Goal: Task Accomplishment & Management: Complete application form

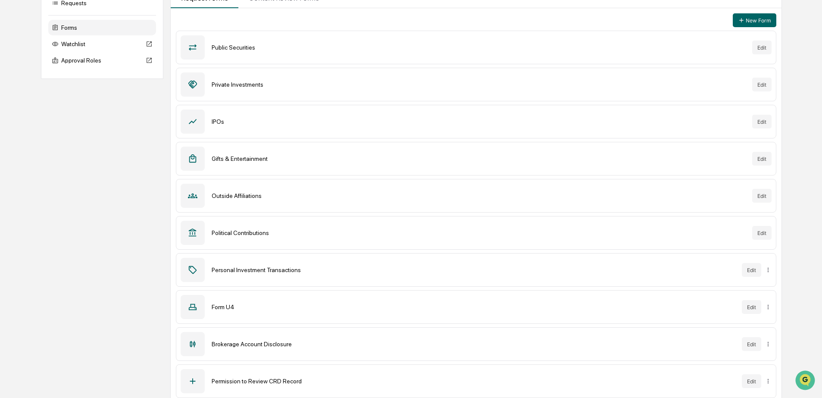
scroll to position [104, 0]
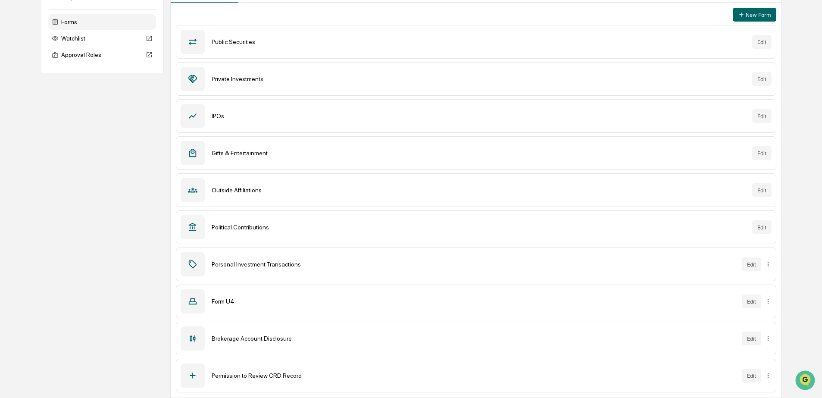
click at [459, 307] on div "Form U4 Edit" at bounding box center [476, 301] width 600 height 34
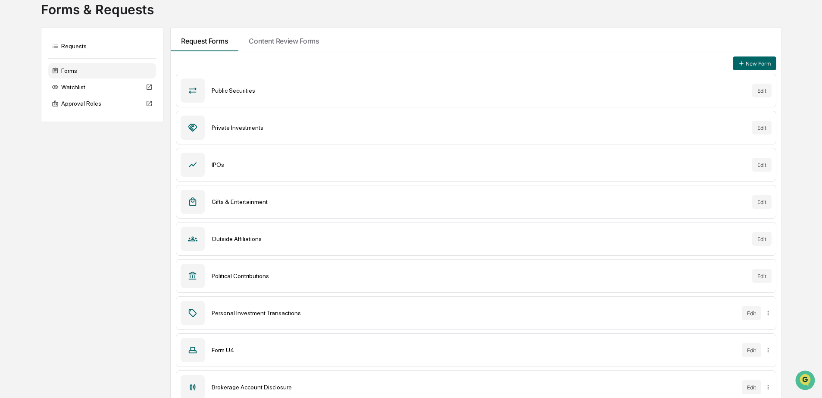
scroll to position [0, 0]
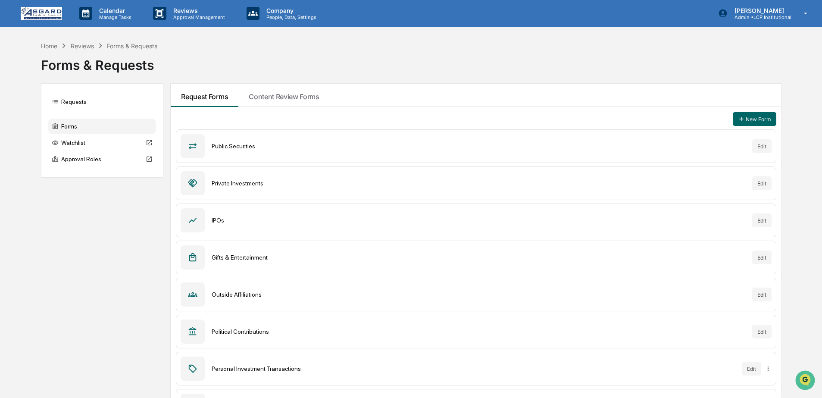
click at [729, 37] on div "Calendar Manage Tasks Reviews Approval Management Company People, Data, Setting…" at bounding box center [411, 251] width 822 height 502
click at [752, 21] on div "[PERSON_NAME] Admin • LCP Institutional" at bounding box center [765, 13] width 112 height 27
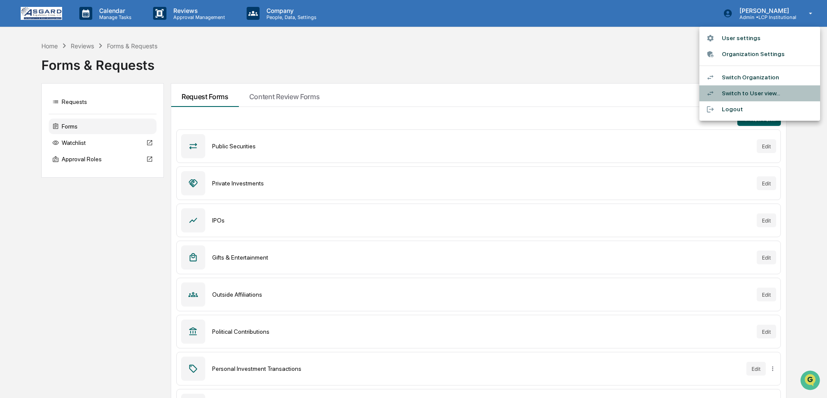
click at [734, 95] on li "Switch to User view..." at bounding box center [759, 93] width 121 height 16
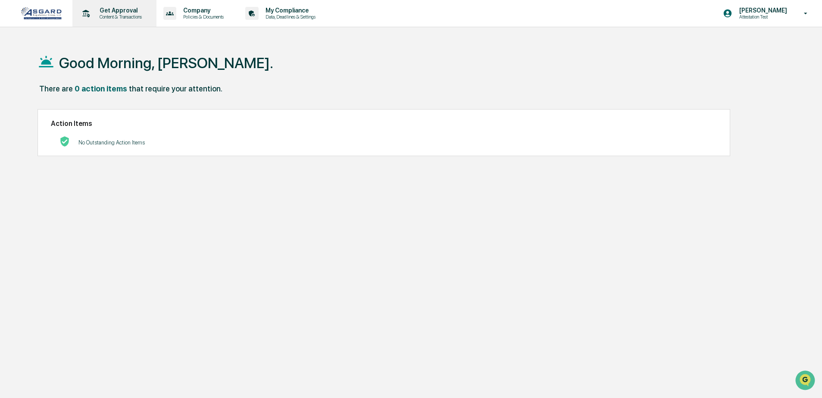
click at [96, 16] on p "Content & Transactions" at bounding box center [119, 17] width 53 height 6
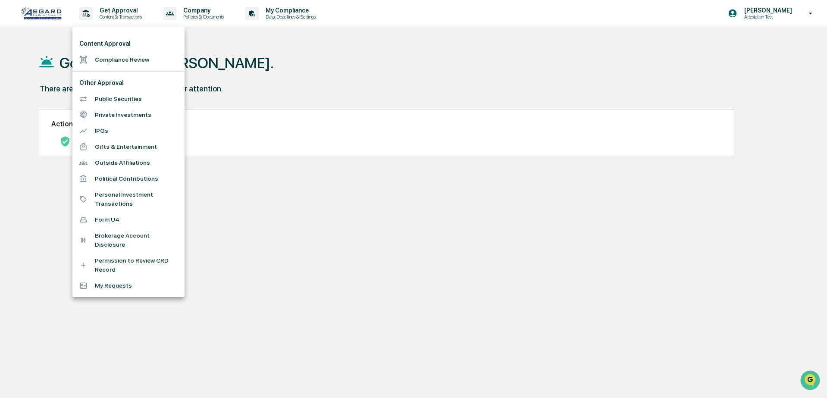
click at [113, 220] on li "Form U4" at bounding box center [128, 220] width 112 height 16
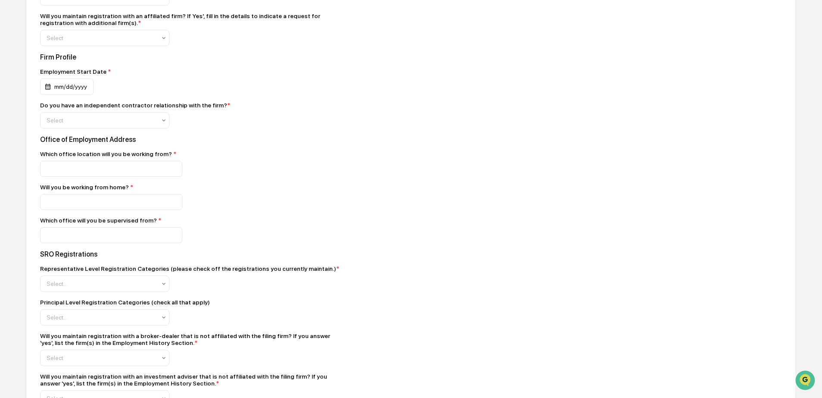
scroll to position [948, 0]
click at [156, 209] on input at bounding box center [111, 201] width 142 height 16
click at [365, 211] on div "Form U4 Form Name * Position with Firm * Other Names (if applicable; enter "N/A…" at bounding box center [411, 46] width 770 height 1741
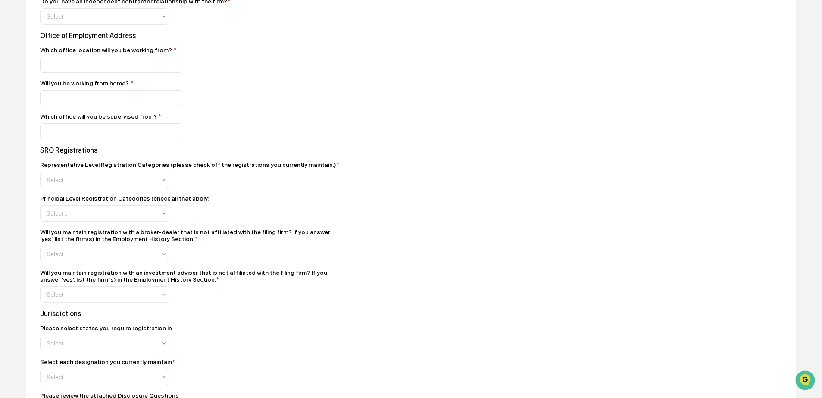
scroll to position [1063, 0]
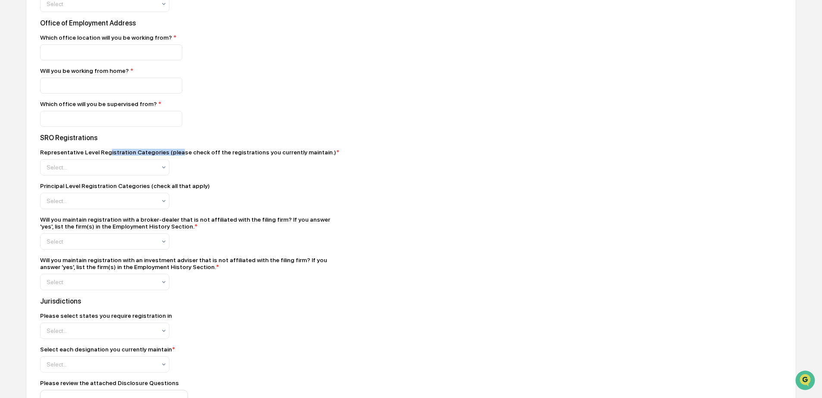
drag, startPoint x: 111, startPoint y: 180, endPoint x: 188, endPoint y: 181, distance: 76.7
click at [184, 156] on div "Representative Level Registration Categories (please check off the registration…" at bounding box center [189, 152] width 299 height 7
click at [191, 156] on div "Representative Level Registration Categories (please check off the registration…" at bounding box center [189, 152] width 299 height 7
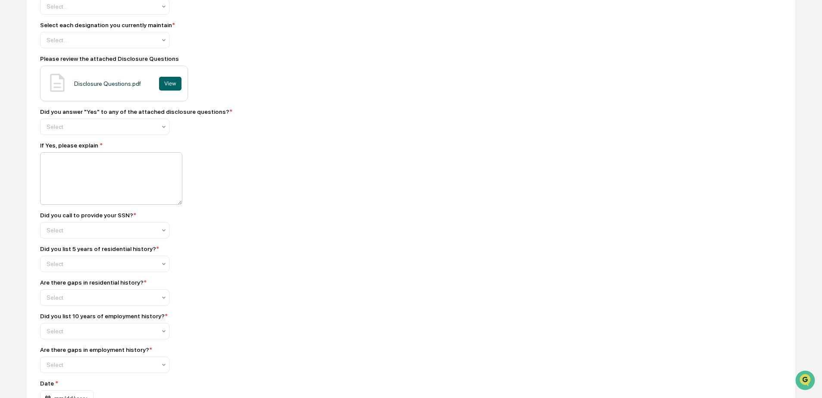
scroll to position [1392, 0]
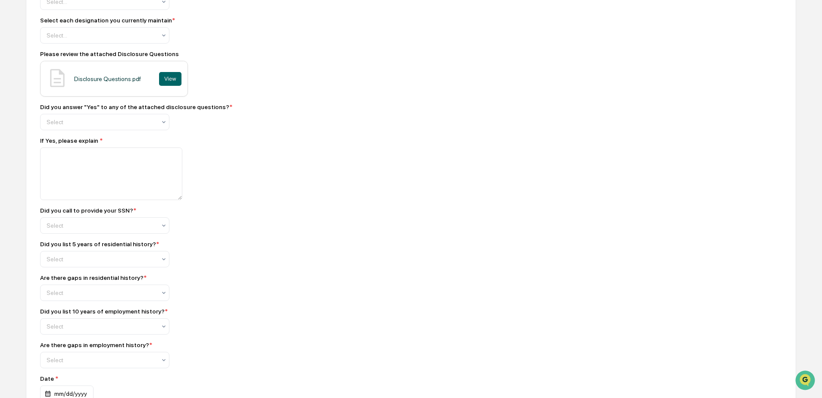
click at [148, 234] on div "Select" at bounding box center [104, 225] width 129 height 16
click at [184, 234] on div "Did you call to provide your SSN? * Yes, 1 of 1. 1 result available. Use Up and…" at bounding box center [191, 220] width 302 height 27
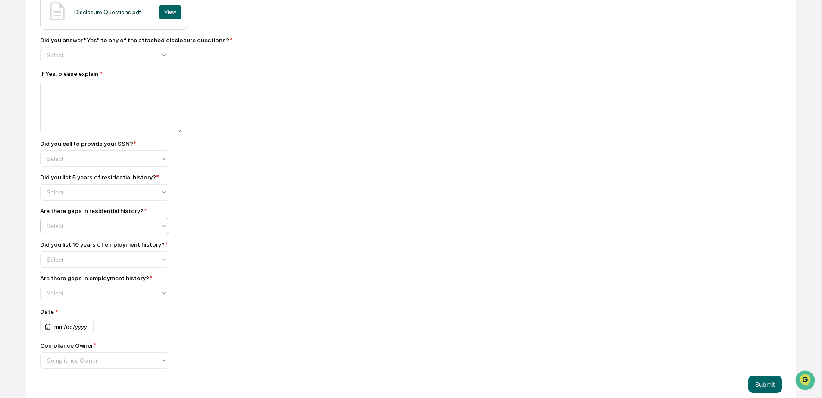
scroll to position [1464, 0]
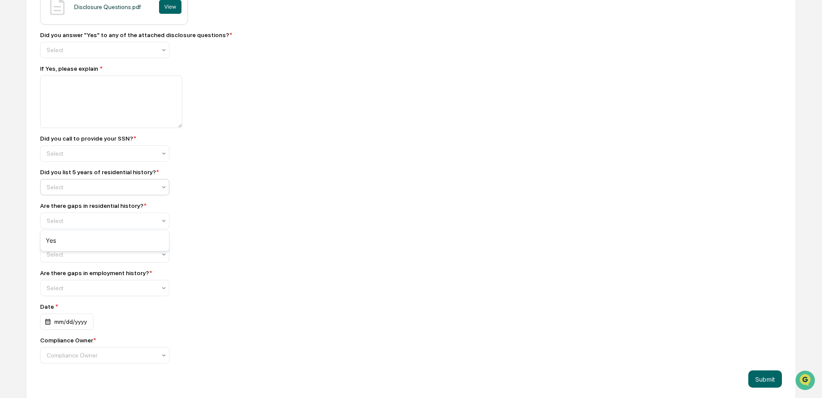
click at [120, 193] on div "Select" at bounding box center [101, 187] width 118 height 12
click at [281, 195] on div "Did you list 5 years of residential history? * Yes, 1 of 1. 1 result available.…" at bounding box center [191, 182] width 302 height 27
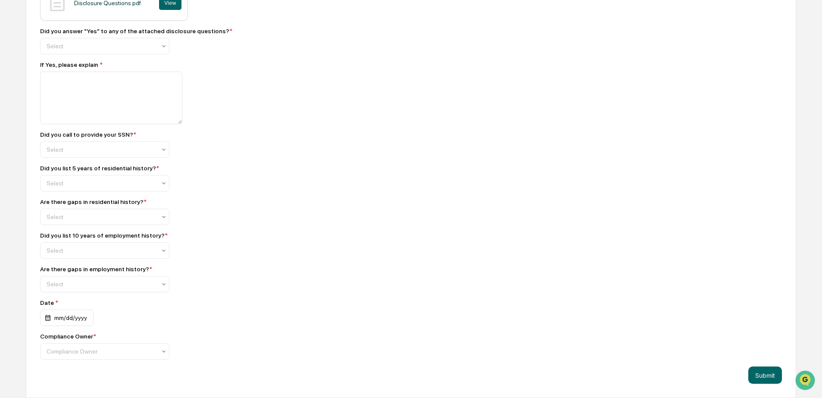
scroll to position [1503, 0]
click at [115, 280] on div at bounding box center [101, 284] width 109 height 9
click at [305, 274] on div "Are there gaps in employment history? * No, 1 of 1. 1 result available. Use Up …" at bounding box center [191, 278] width 302 height 27
click at [142, 352] on div at bounding box center [101, 351] width 109 height 9
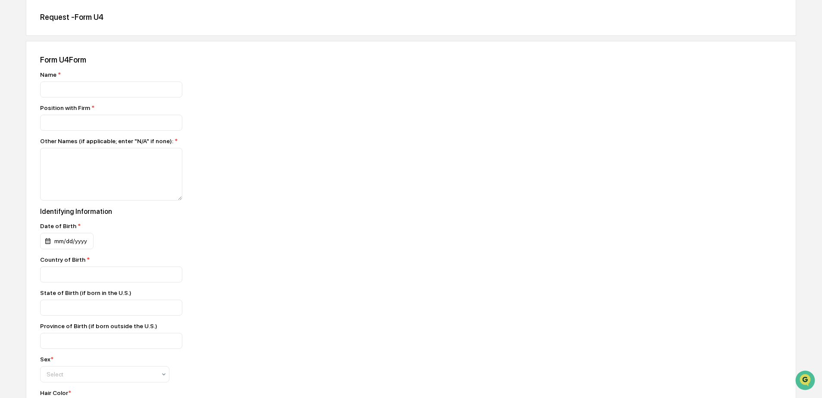
scroll to position [0, 0]
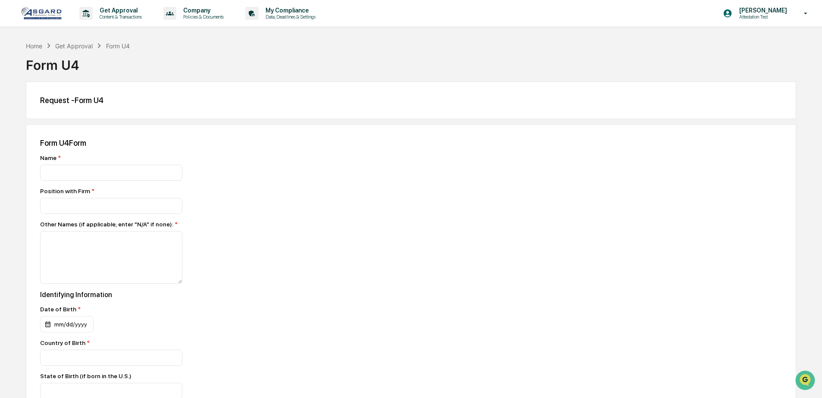
click at [50, 17] on img at bounding box center [41, 13] width 41 height 13
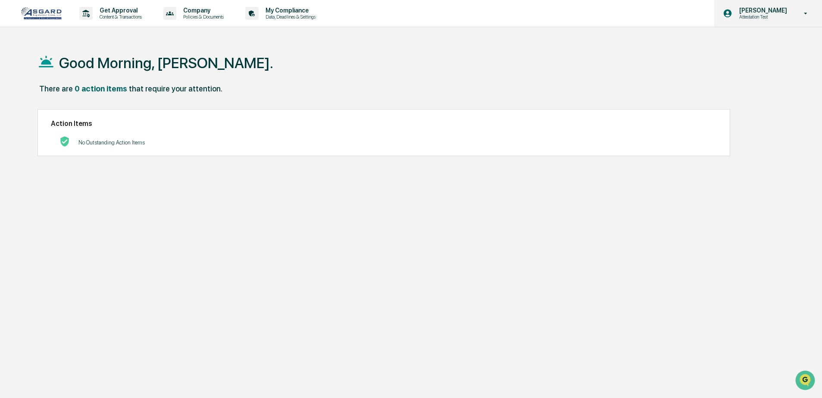
click at [762, 23] on div "[PERSON_NAME] Attestation Test" at bounding box center [768, 13] width 108 height 27
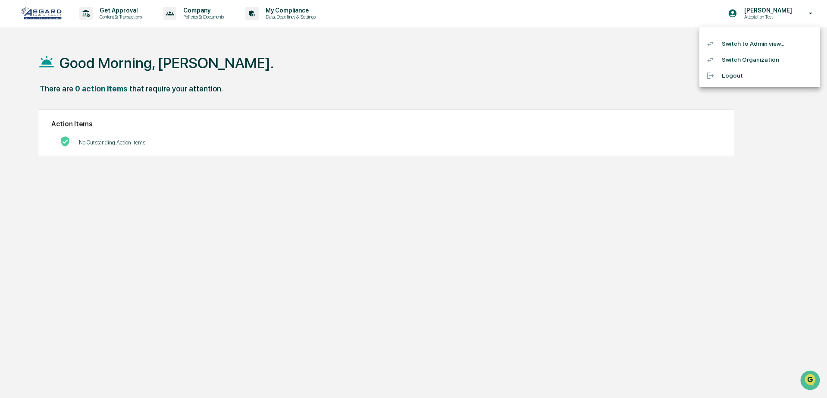
click at [517, 45] on div at bounding box center [413, 199] width 827 height 398
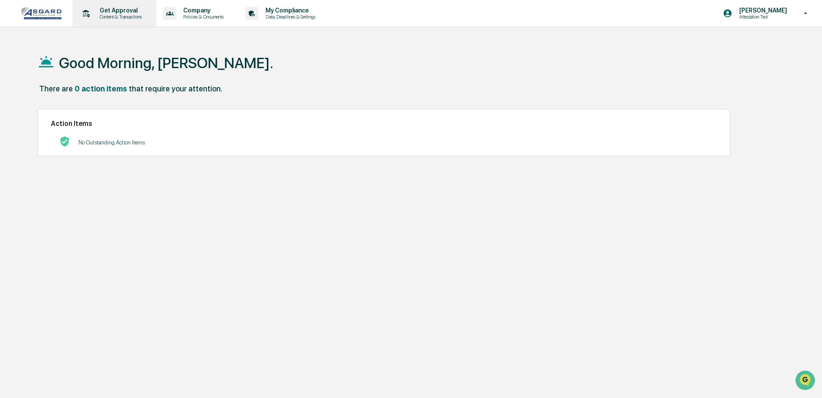
click at [139, 16] on p "Content & Transactions" at bounding box center [119, 17] width 53 height 6
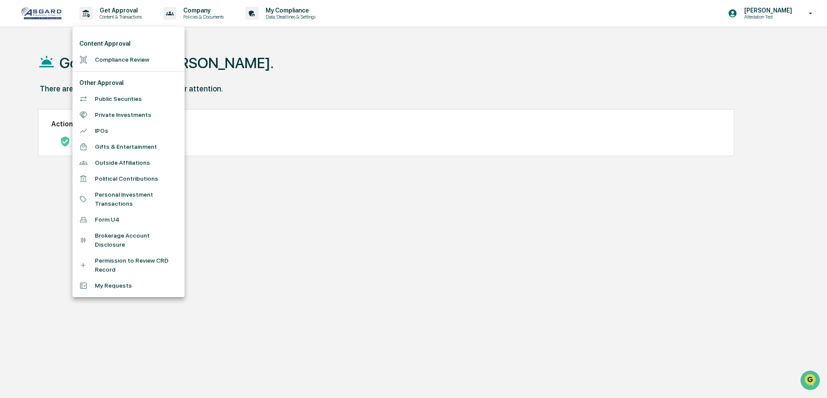
click at [105, 222] on li "Form U4" at bounding box center [128, 220] width 112 height 16
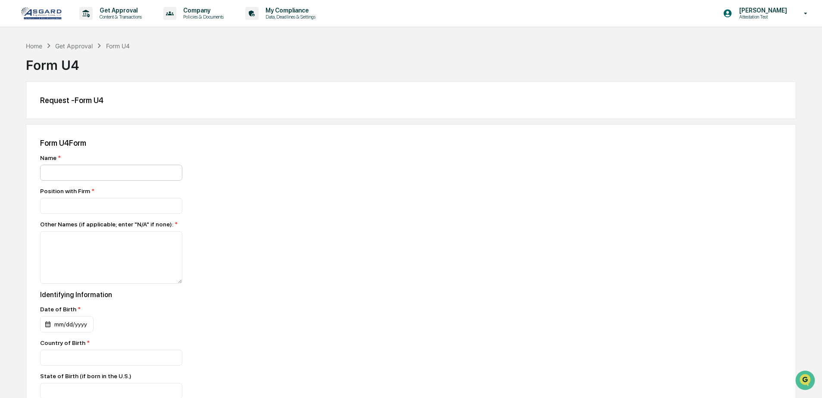
click at [104, 177] on input at bounding box center [111, 173] width 142 height 16
type input "**"
click at [111, 201] on input at bounding box center [111, 206] width 142 height 16
type input "*"
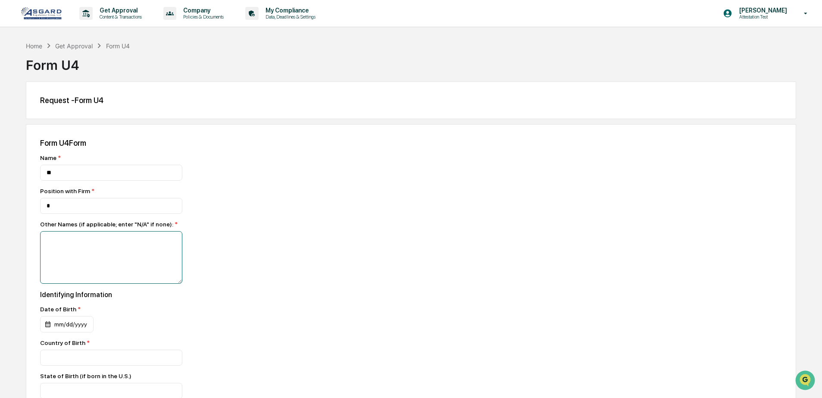
click at [118, 259] on textarea at bounding box center [111, 257] width 142 height 53
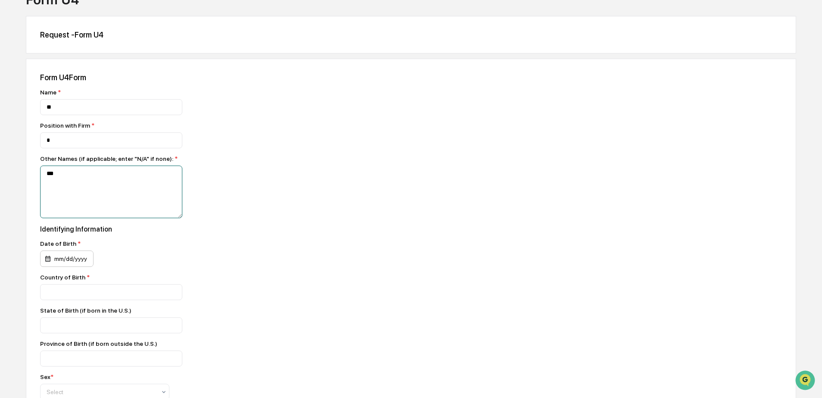
type textarea "***"
click at [50, 262] on div "mm/dd/yyyy" at bounding box center [66, 258] width 53 height 16
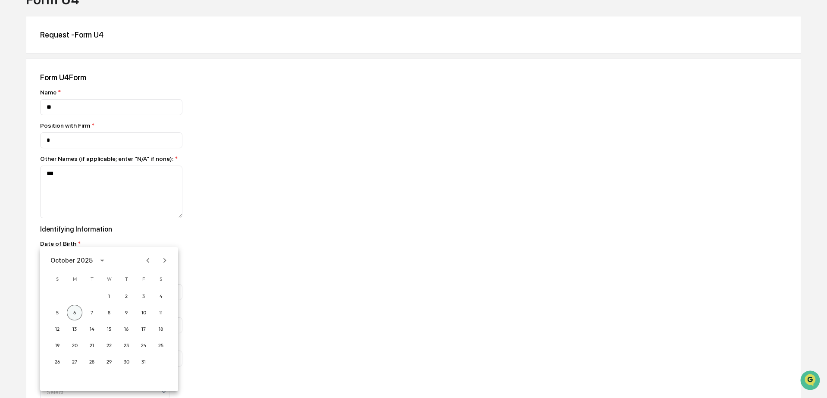
click at [78, 316] on button "6" at bounding box center [75, 313] width 16 height 16
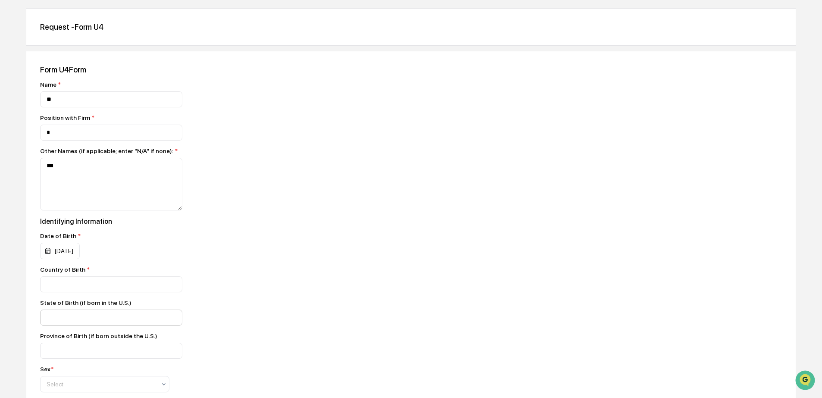
scroll to position [82, 0]
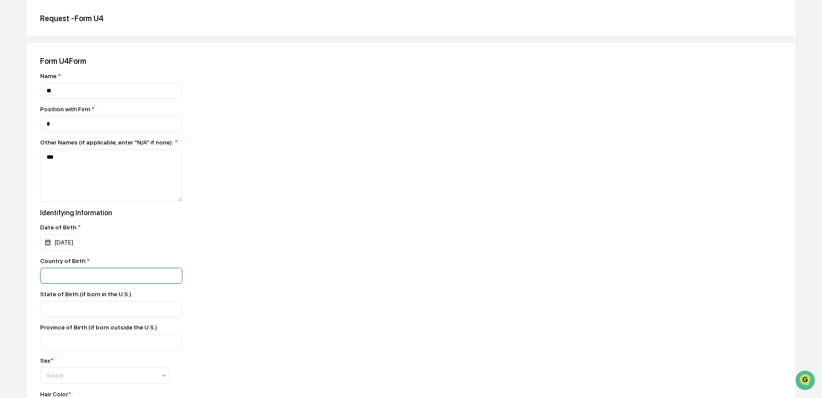
click at [103, 281] on input at bounding box center [111, 276] width 142 height 16
type input "****"
click at [114, 312] on input at bounding box center [111, 309] width 142 height 16
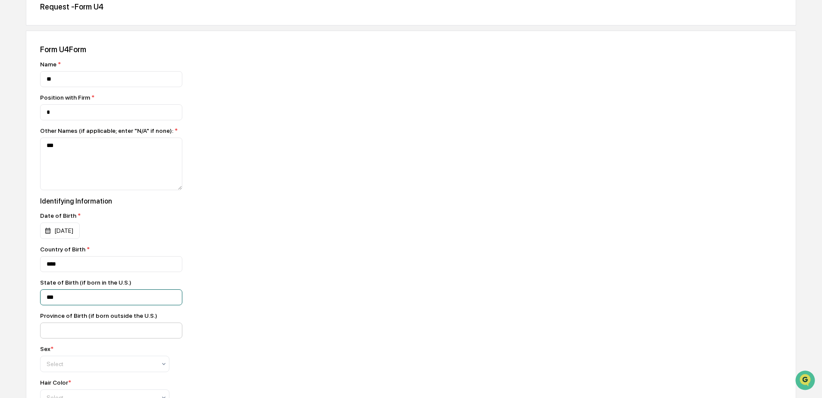
scroll to position [99, 0]
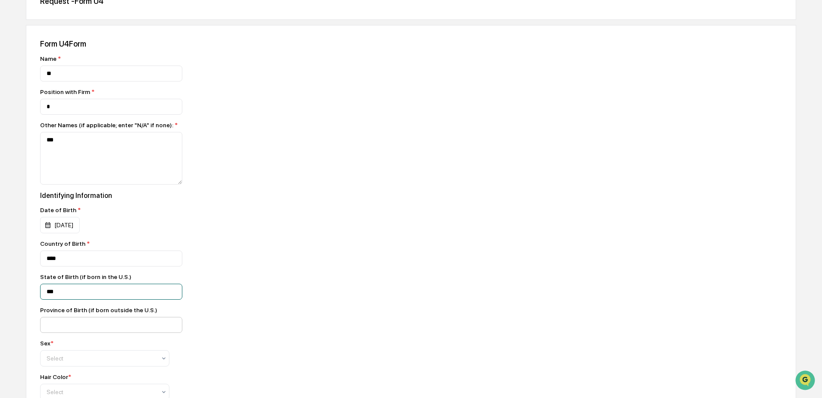
type input "***"
click at [109, 333] on input at bounding box center [111, 325] width 142 height 16
type input "**"
click at [92, 359] on div at bounding box center [101, 358] width 109 height 9
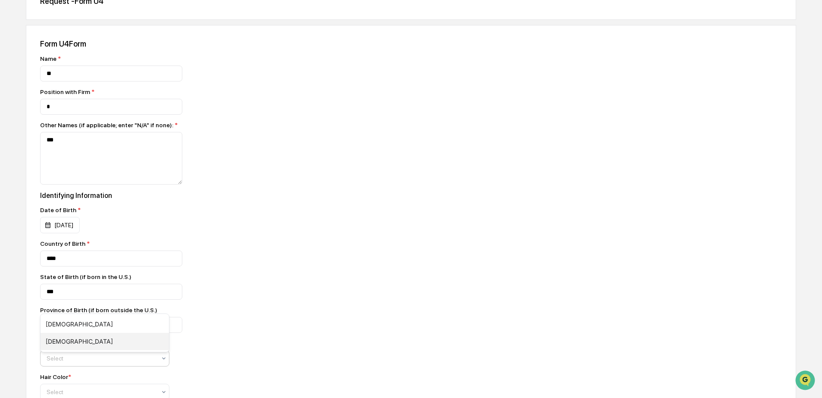
click at [85, 340] on div "[DEMOGRAPHIC_DATA]" at bounding box center [105, 341] width 128 height 17
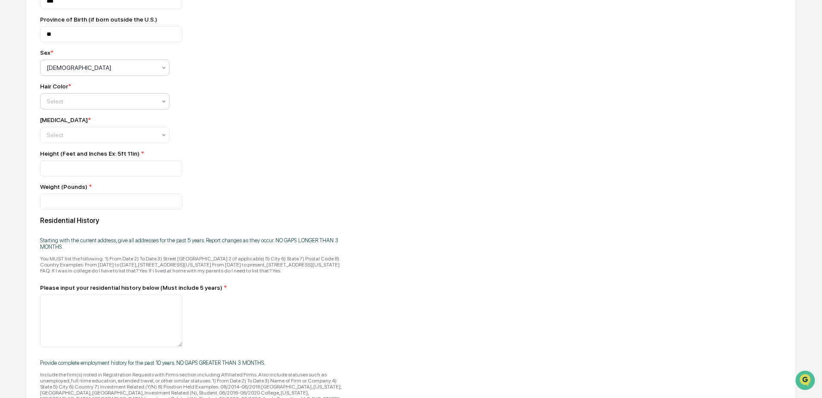
click at [93, 107] on div "Select" at bounding box center [101, 101] width 118 height 12
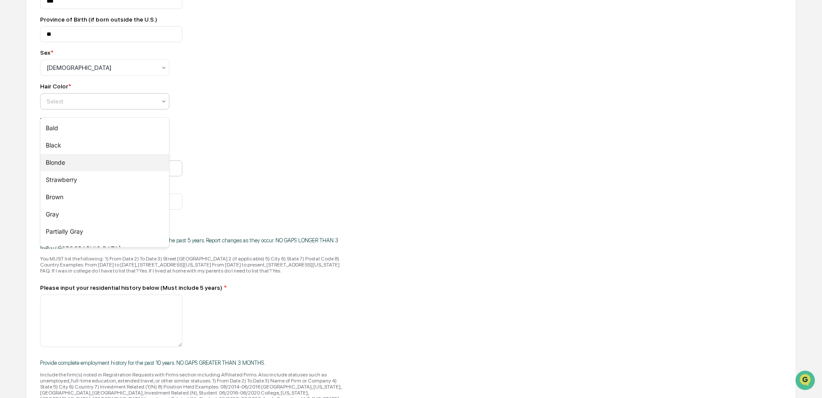
drag, startPoint x: 87, startPoint y: 165, endPoint x: 86, endPoint y: 178, distance: 12.1
click at [87, 165] on div "Blonde" at bounding box center [105, 162] width 128 height 17
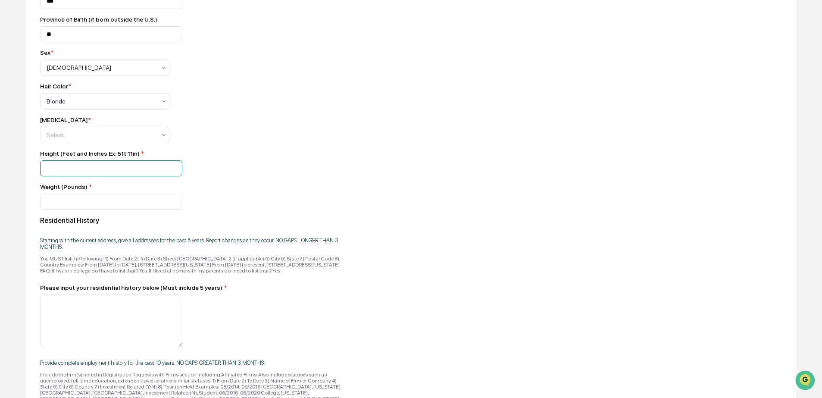
click at [89, 176] on input at bounding box center [111, 168] width 142 height 16
click at [87, 137] on div at bounding box center [101, 135] width 109 height 9
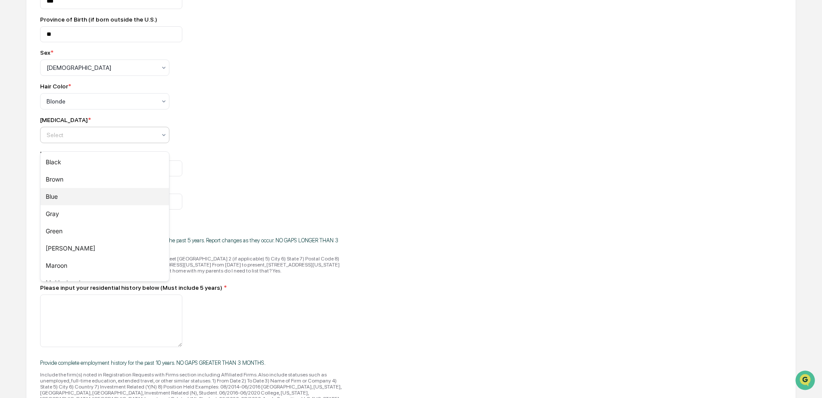
click at [60, 199] on div "Blue" at bounding box center [105, 196] width 128 height 17
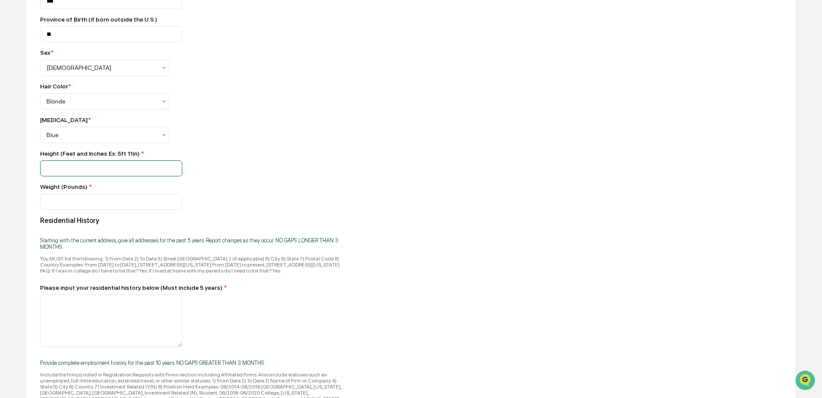
click at [103, 176] on input at bounding box center [111, 168] width 142 height 16
type input "**"
click at [129, 203] on input at bounding box center [111, 202] width 142 height 16
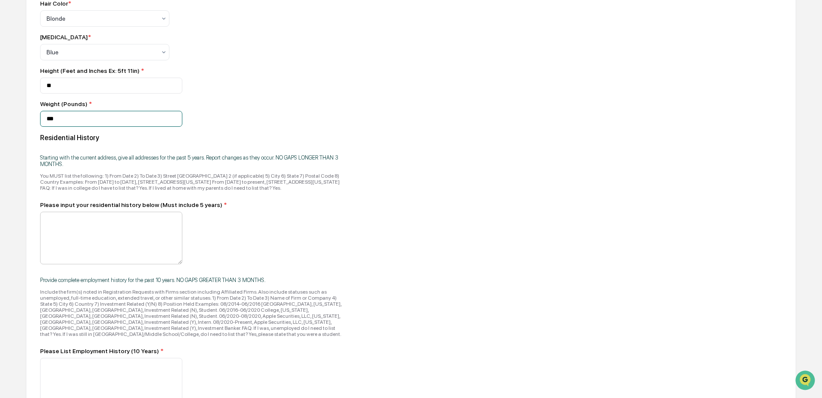
type input "***"
click at [65, 259] on textarea at bounding box center [111, 238] width 142 height 53
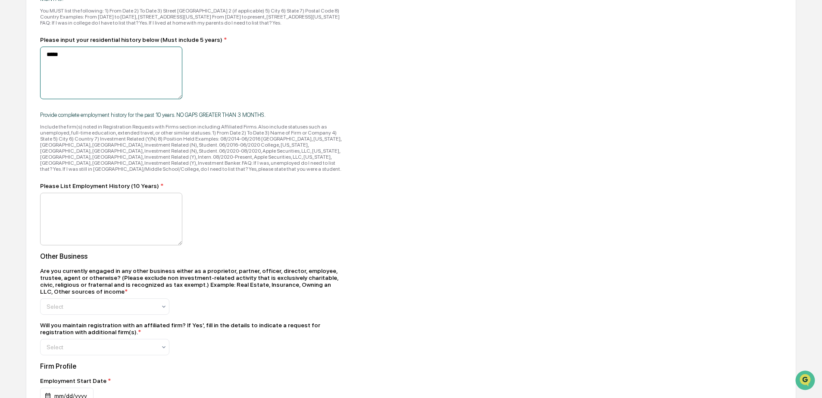
type textarea "*****"
click at [98, 245] on textarea at bounding box center [111, 219] width 142 height 53
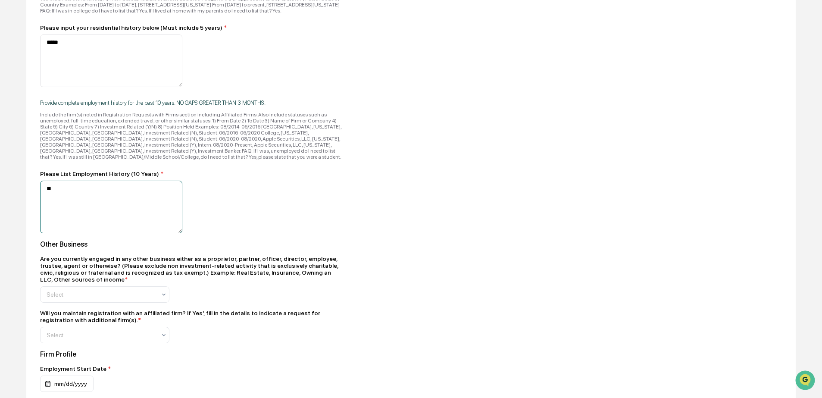
scroll to position [655, 0]
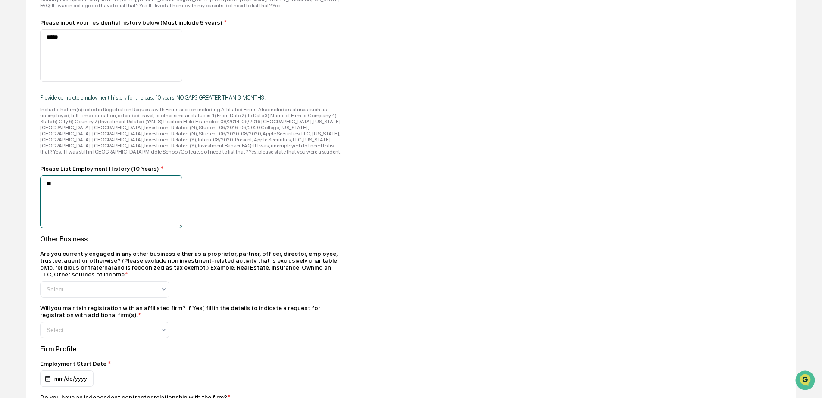
type textarea "**"
click at [88, 297] on div "Are you currently engaged in any other business either as a proprietor, partner…" at bounding box center [191, 273] width 302 height 47
click at [86, 295] on div "Select" at bounding box center [101, 289] width 118 height 12
click at [79, 325] on div "Yes" at bounding box center [105, 332] width 128 height 17
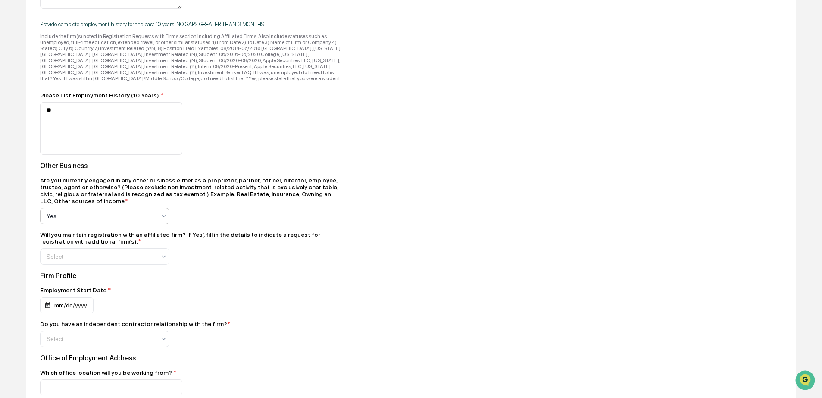
scroll to position [736, 0]
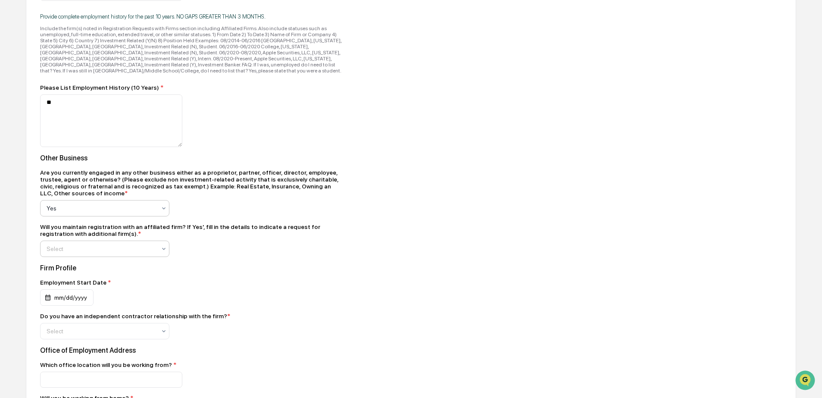
click at [101, 253] on div at bounding box center [101, 248] width 109 height 9
click at [56, 306] on div "No" at bounding box center [105, 309] width 128 height 17
click at [63, 306] on div "mm/dd/yyyy" at bounding box center [66, 297] width 53 height 16
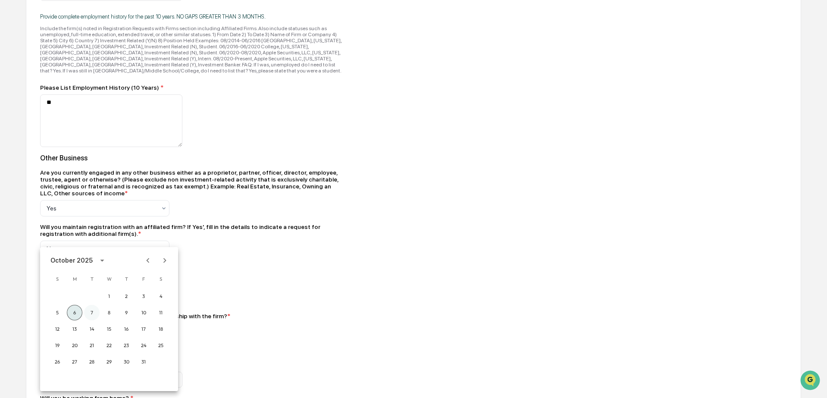
drag, startPoint x: 69, startPoint y: 313, endPoint x: 87, endPoint y: 318, distance: 19.4
click at [69, 313] on button "6" at bounding box center [75, 313] width 16 height 16
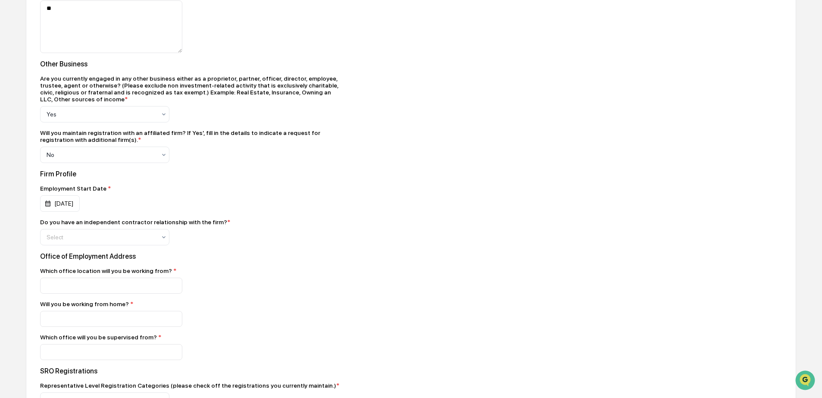
scroll to position [919, 0]
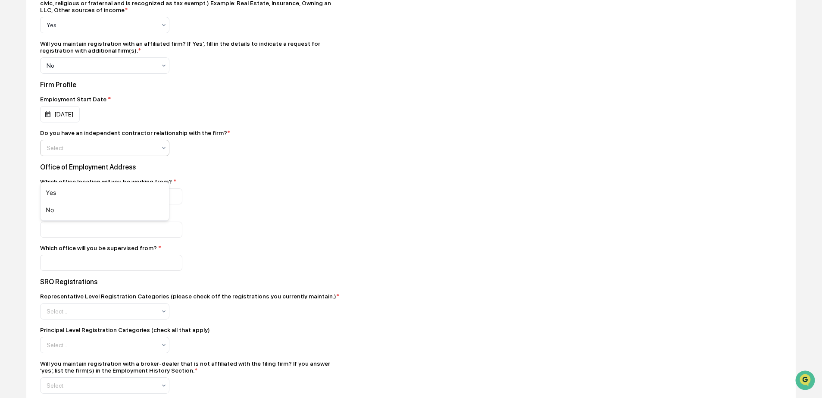
click at [89, 154] on div "Select" at bounding box center [101, 148] width 118 height 12
click at [60, 203] on div "No" at bounding box center [105, 209] width 128 height 17
click at [87, 204] on input at bounding box center [111, 196] width 142 height 16
type input "******"
click at [88, 237] on input at bounding box center [111, 230] width 142 height 16
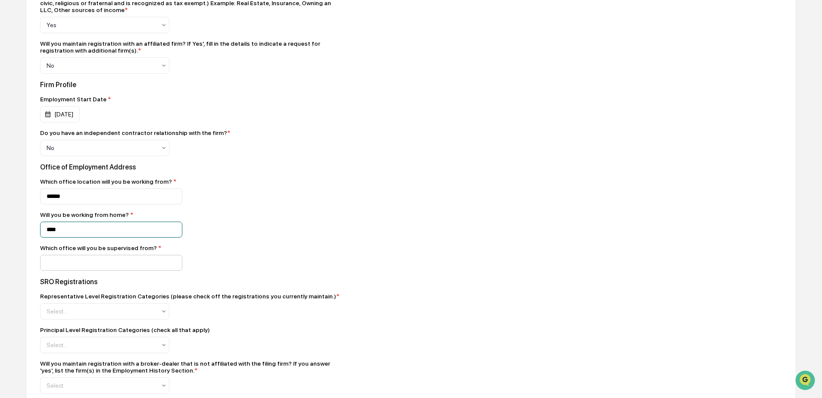
type input "****"
click at [89, 271] on input at bounding box center [111, 263] width 142 height 16
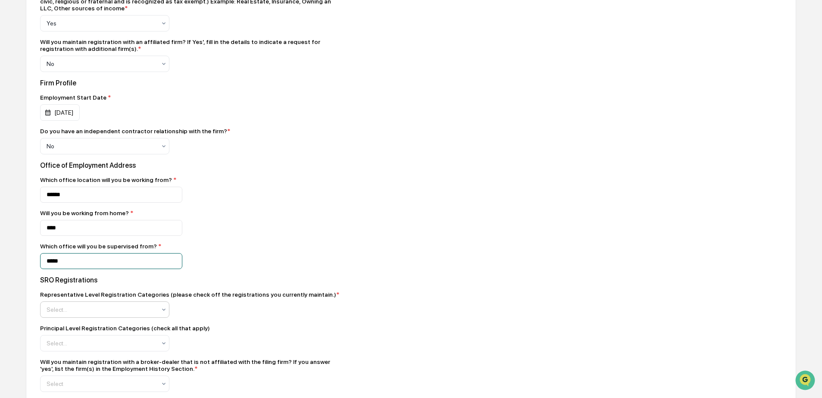
type input "*****"
drag, startPoint x: 86, startPoint y: 337, endPoint x: 132, endPoint y: 324, distance: 48.0
click at [86, 314] on div at bounding box center [101, 309] width 109 height 9
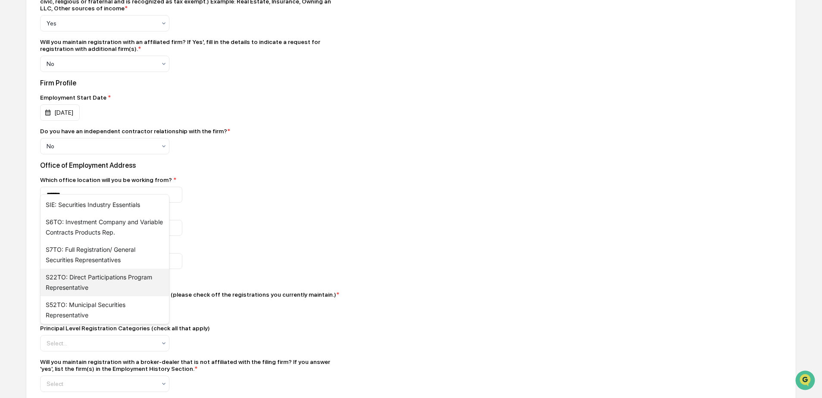
click at [98, 288] on div "S22TO: Direct Participations Program Representative" at bounding box center [105, 282] width 128 height 28
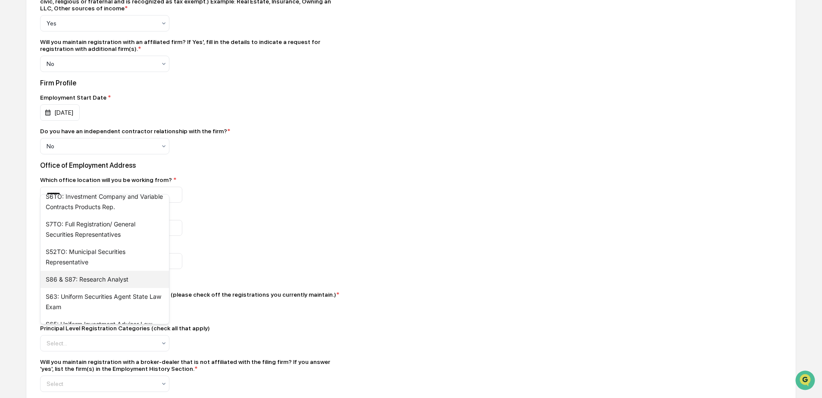
scroll to position [76, 0]
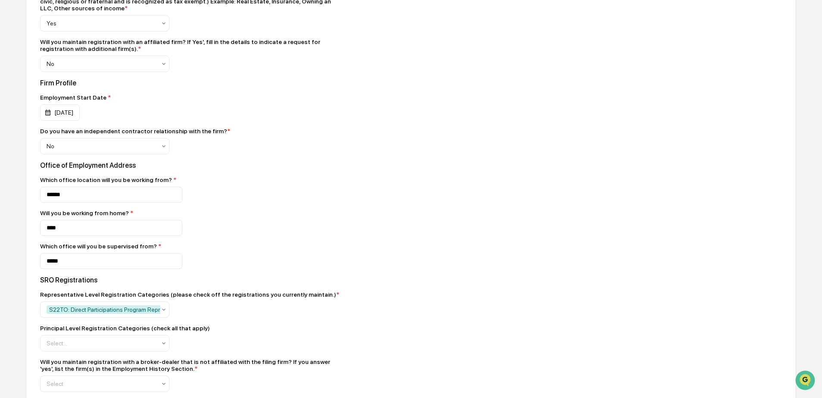
click at [237, 312] on div "Name * ** Position with Firm * * Other Names (if applicable; enter "N/A" if non…" at bounding box center [191, 70] width 302 height 1673
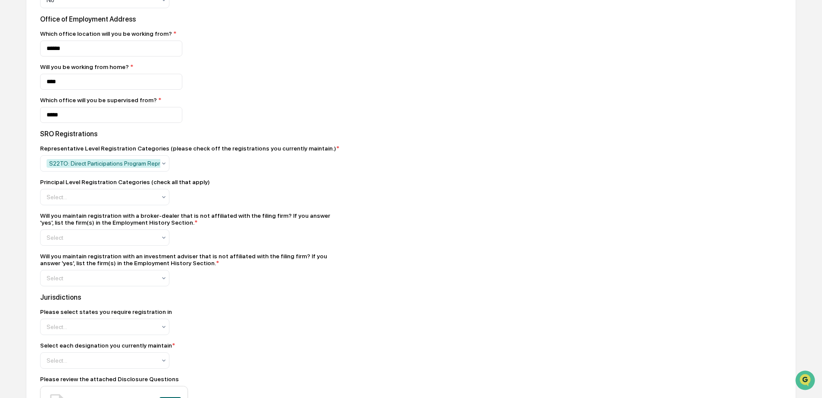
scroll to position [1067, 0]
click at [138, 184] on div "Principal Level Registration Categories (check all that apply)" at bounding box center [125, 181] width 170 height 7
click at [137, 200] on div at bounding box center [101, 196] width 109 height 9
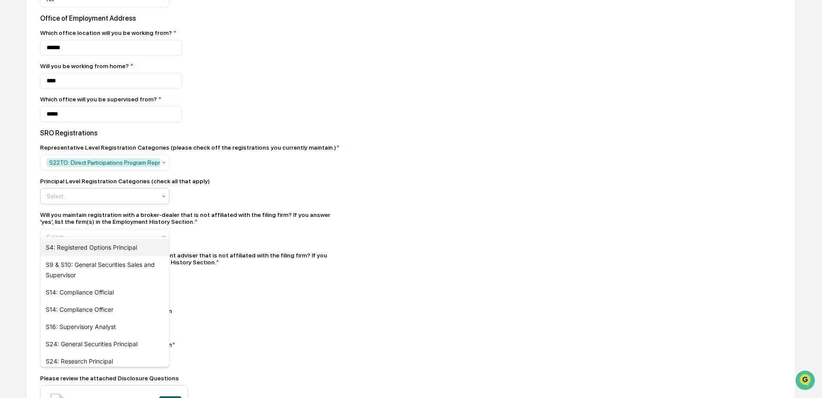
click at [117, 267] on div "S9 & S10: General Securities Sales and Supervisor" at bounding box center [105, 270] width 128 height 28
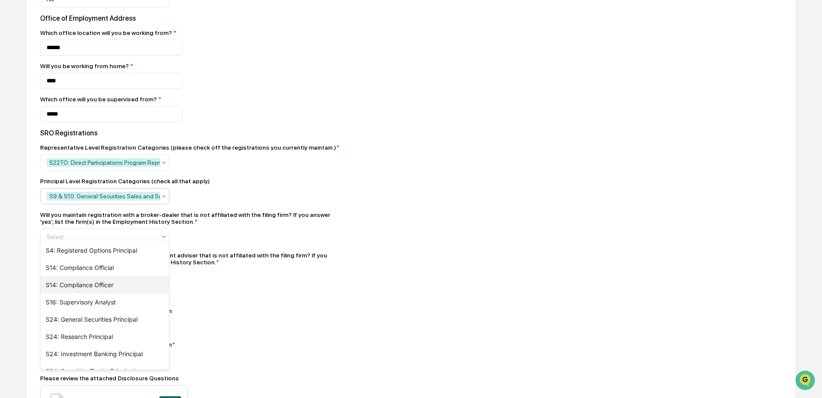
click at [117, 290] on div "S14: Compliance Officer" at bounding box center [105, 284] width 128 height 17
click at [250, 225] on div "Will you maintain registration with a broker-dealer that is not affiliated with…" at bounding box center [191, 218] width 302 height 14
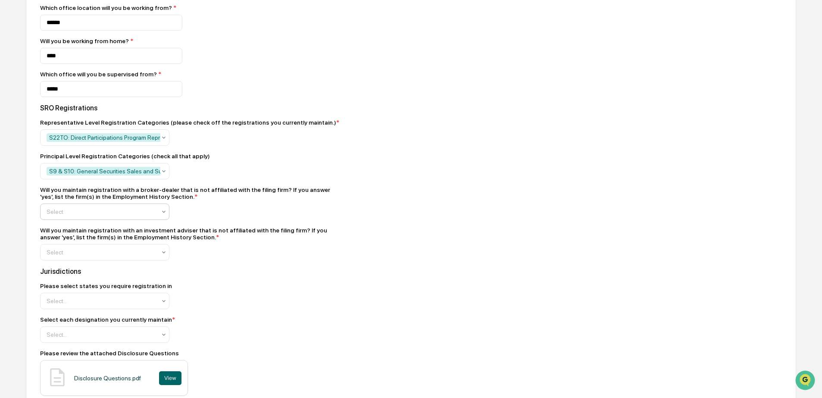
scroll to position [1095, 0]
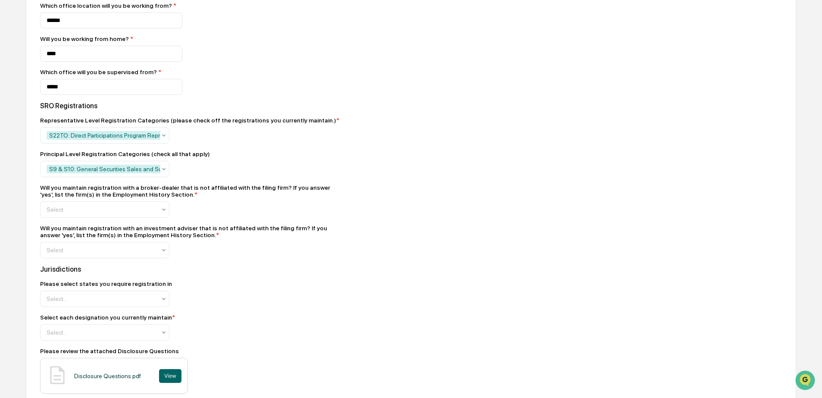
click at [84, 218] on div "Will you maintain registration with a broker-dealer that is not affiliated with…" at bounding box center [191, 201] width 302 height 34
click at [84, 214] on div at bounding box center [101, 209] width 109 height 9
click at [89, 266] on div "Yes" at bounding box center [105, 264] width 128 height 17
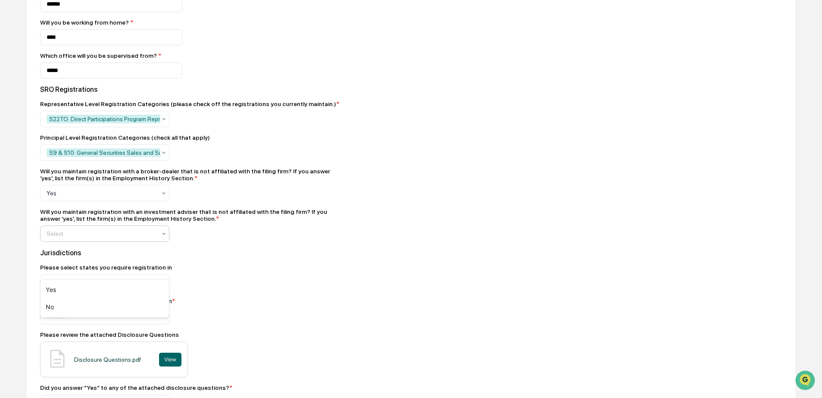
click at [112, 238] on div at bounding box center [101, 233] width 109 height 9
click at [99, 296] on div "Yes" at bounding box center [105, 289] width 128 height 17
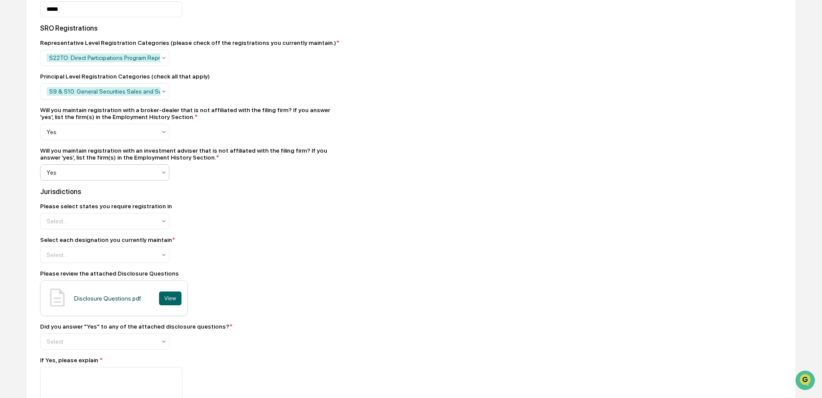
scroll to position [1177, 0]
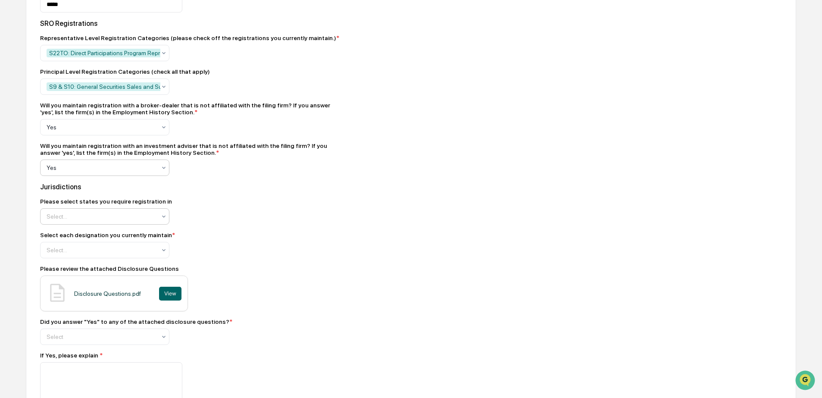
click at [93, 221] on div at bounding box center [101, 216] width 109 height 9
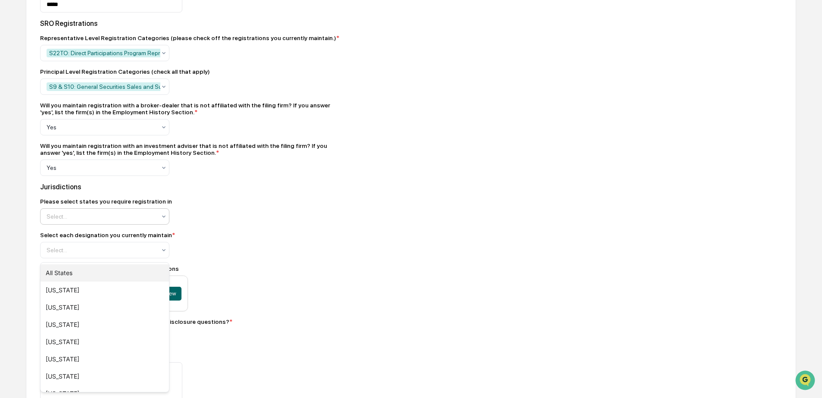
click at [54, 275] on div "All States" at bounding box center [105, 272] width 128 height 17
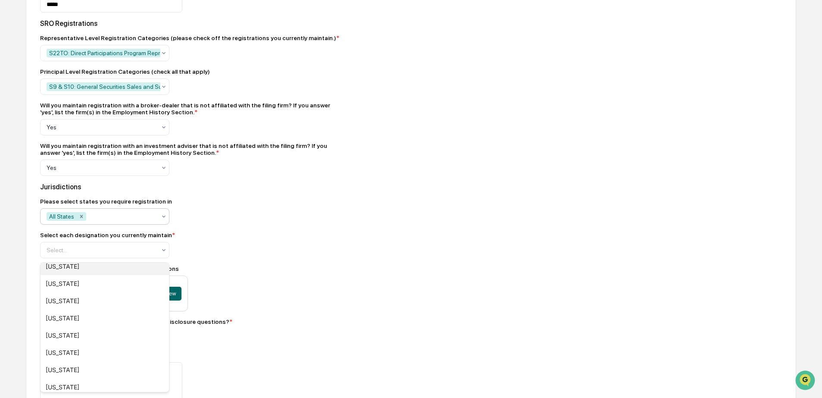
scroll to position [0, 0]
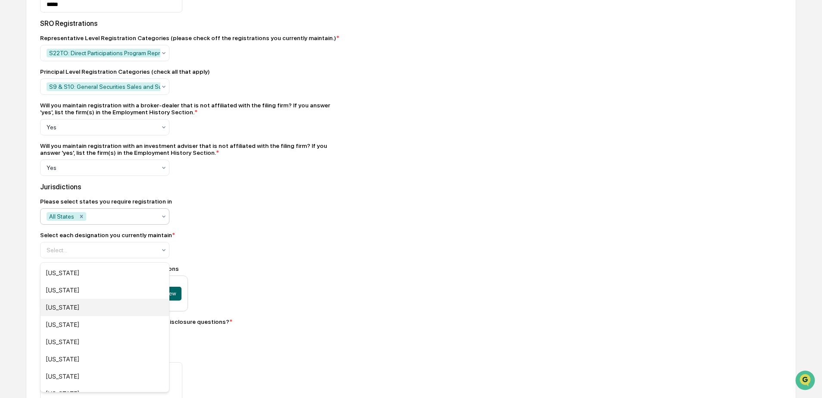
click at [313, 258] on div "Select each designation you currently maintain * Select..." at bounding box center [191, 244] width 302 height 27
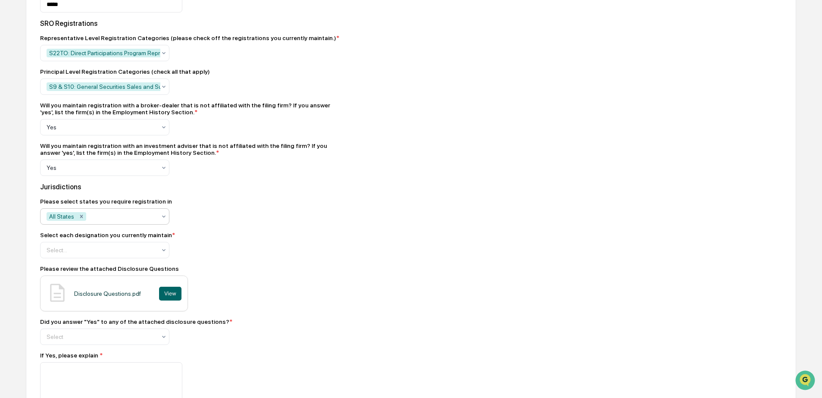
click at [162, 220] on icon at bounding box center [163, 216] width 7 height 7
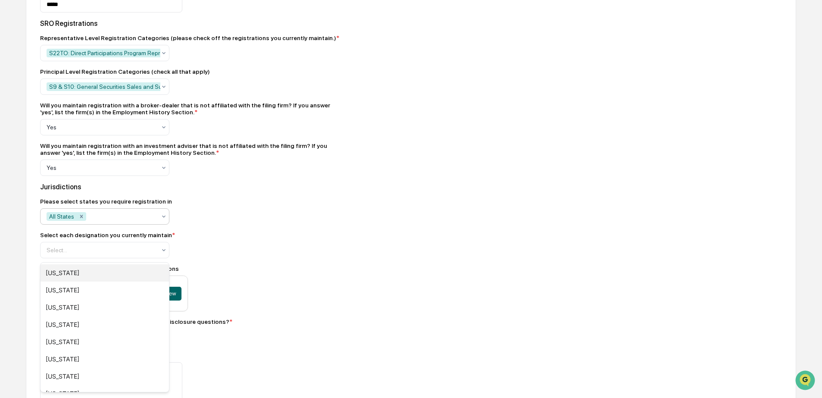
click at [115, 301] on div "[US_STATE]" at bounding box center [105, 307] width 128 height 17
click at [96, 336] on div "[US_STATE]" at bounding box center [105, 341] width 128 height 17
click at [93, 357] on div "[US_STATE]" at bounding box center [105, 361] width 128 height 17
click at [275, 272] on div "Please review the attached Disclosure Questions" at bounding box center [191, 268] width 302 height 7
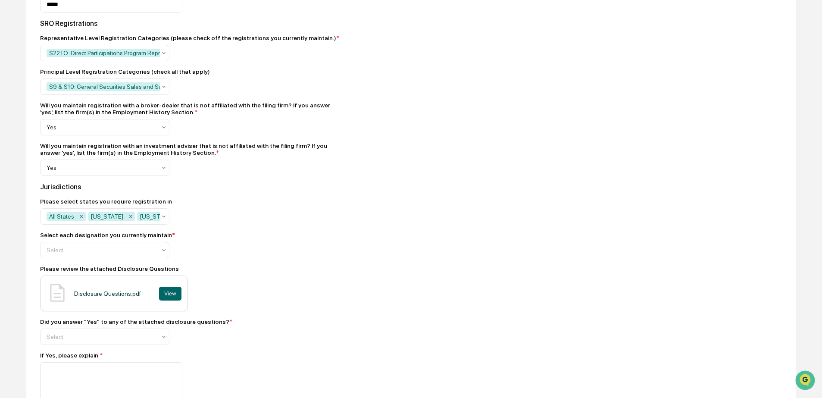
scroll to position [1193, 0]
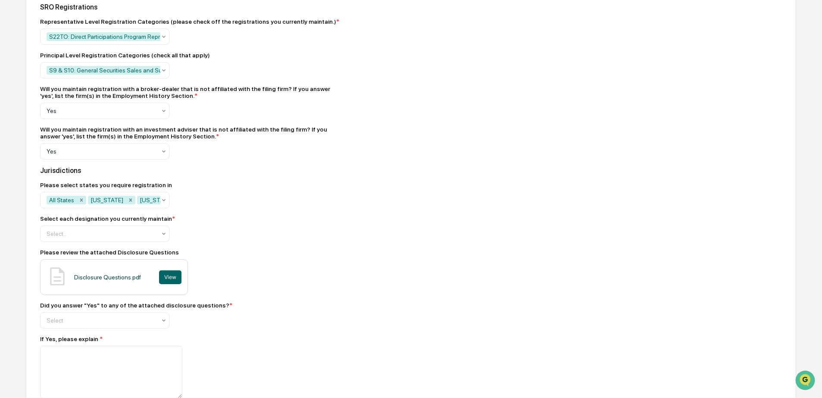
click at [106, 222] on div "Select each designation you currently maintain *" at bounding box center [107, 218] width 135 height 7
click at [104, 238] on div at bounding box center [101, 233] width 109 height 9
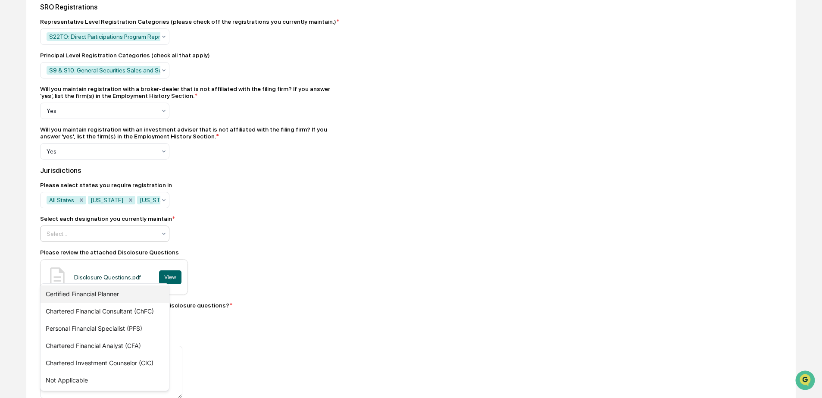
click at [77, 293] on div "Certified Financial Planner" at bounding box center [105, 293] width 128 height 17
click at [68, 367] on div "Not Applicable" at bounding box center [105, 362] width 128 height 17
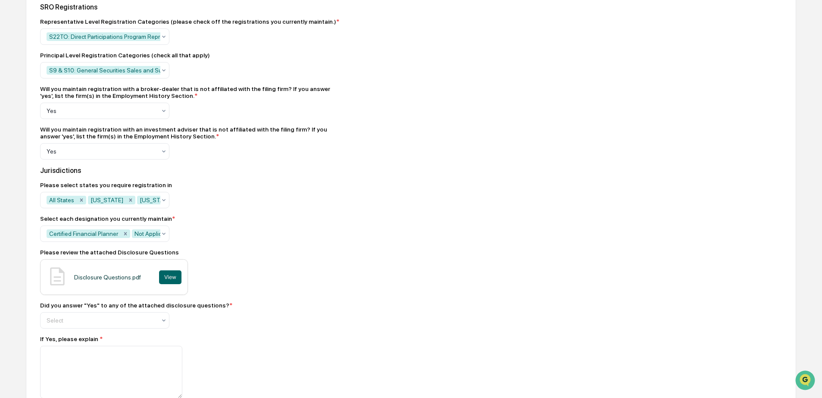
click at [217, 242] on div "Select each designation you currently maintain * Certified Financial Planner No…" at bounding box center [191, 228] width 302 height 27
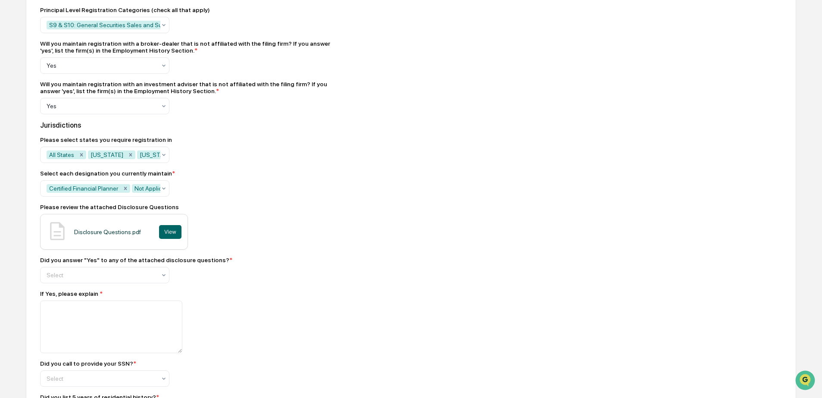
scroll to position [1245, 0]
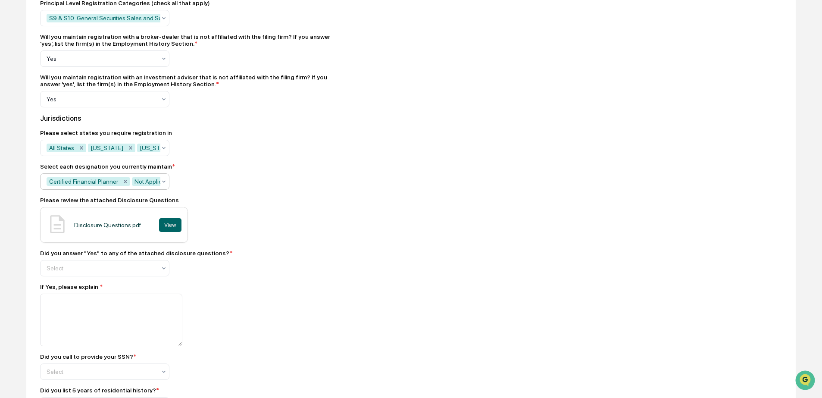
click at [128, 184] on icon "Remove Certified Financial Planner" at bounding box center [125, 181] width 6 height 6
click at [275, 190] on div "Select each designation you currently maintain * Not Applicable" at bounding box center [191, 176] width 302 height 27
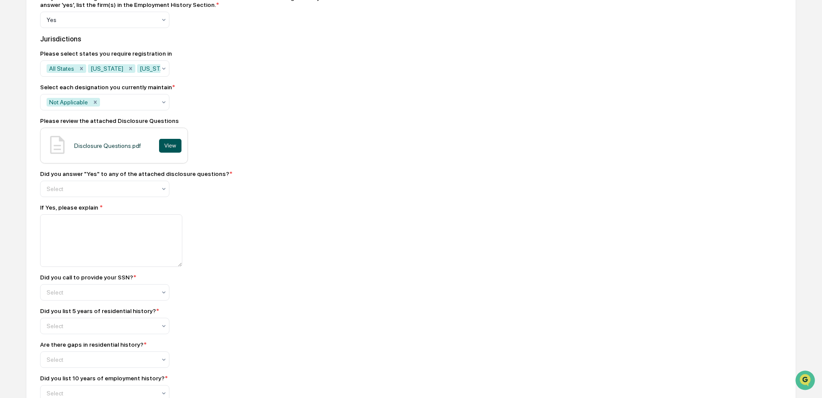
click at [172, 153] on button "View" at bounding box center [170, 146] width 22 height 14
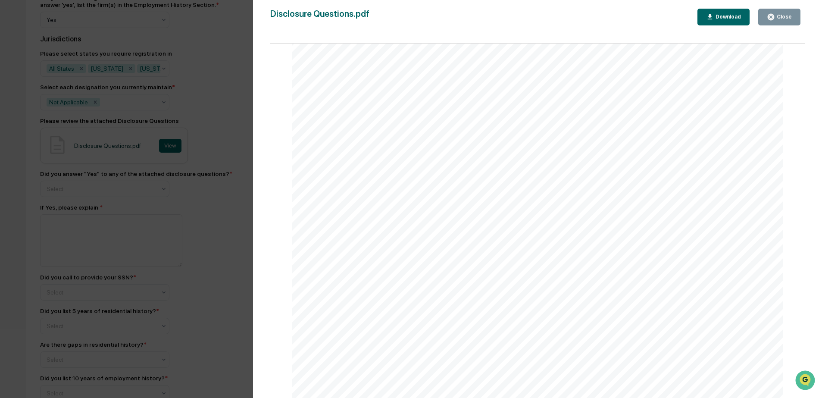
scroll to position [1629, 0]
click at [201, 244] on div "Version History [DATE] 02:53 PM [PERSON_NAME] Disclosure Questions.pdf Close Do…" at bounding box center [411, 199] width 822 height 398
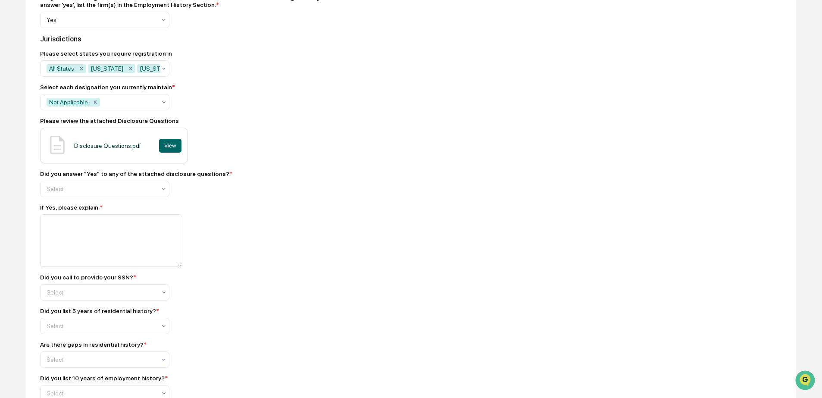
click at [138, 193] on div at bounding box center [101, 188] width 109 height 9
click at [112, 257] on div "Yes" at bounding box center [105, 249] width 128 height 17
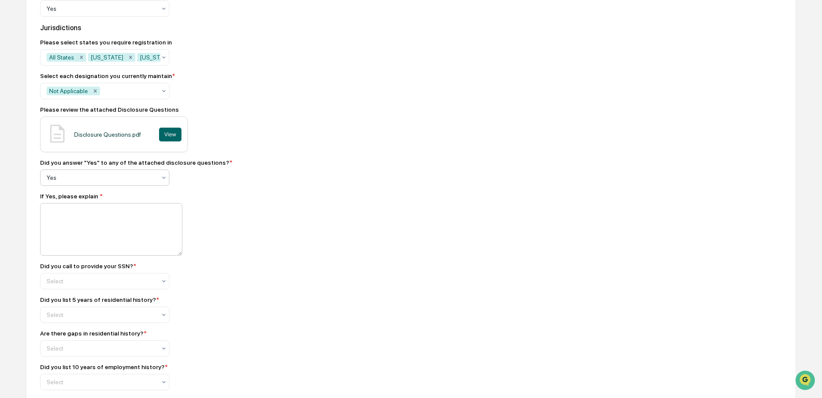
scroll to position [1342, 0]
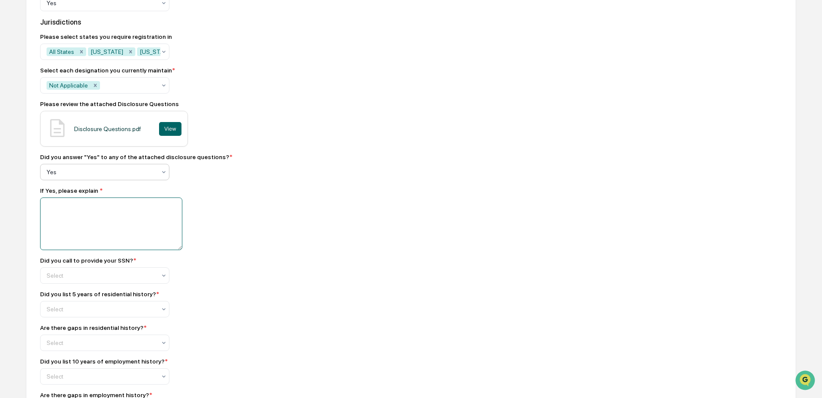
drag, startPoint x: 102, startPoint y: 252, endPoint x: 101, endPoint y: 259, distance: 6.9
click at [102, 250] on textarea at bounding box center [111, 223] width 142 height 53
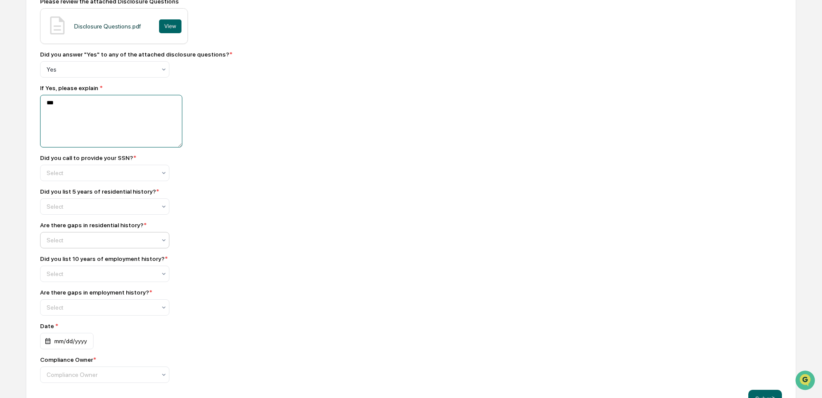
scroll to position [1447, 0]
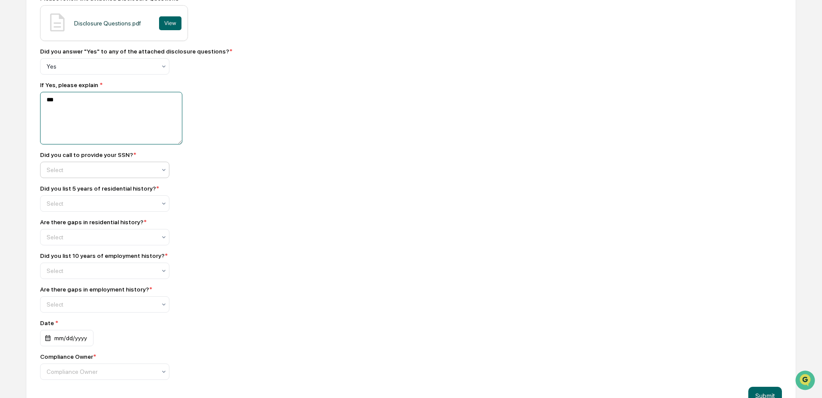
type textarea "***"
click at [81, 174] on div at bounding box center [101, 169] width 109 height 9
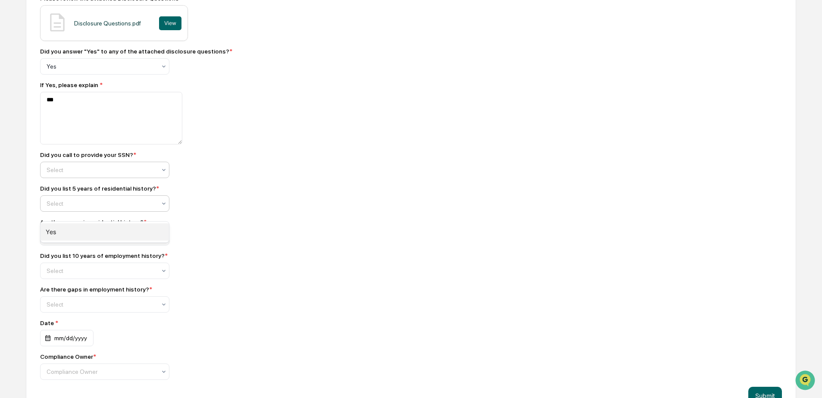
drag, startPoint x: 78, startPoint y: 234, endPoint x: 114, endPoint y: 244, distance: 37.6
click at [79, 234] on div "Yes" at bounding box center [105, 231] width 128 height 17
click at [121, 209] on div "Select" at bounding box center [101, 203] width 118 height 12
click at [106, 275] on div "Yes" at bounding box center [105, 265] width 128 height 17
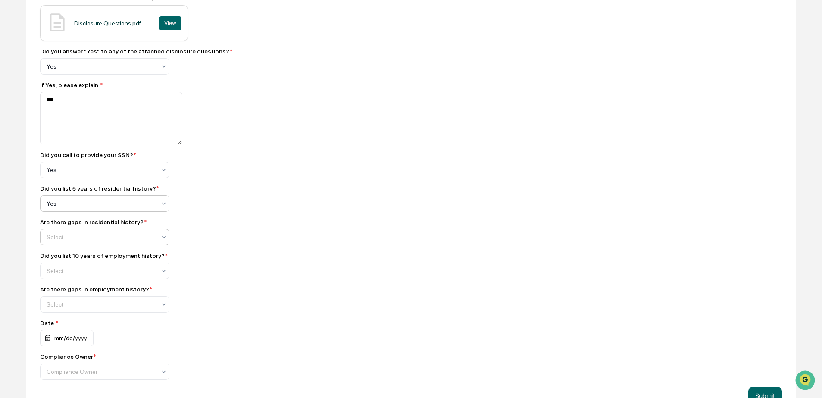
click at [124, 241] on div at bounding box center [101, 237] width 109 height 9
click at [112, 299] on div "No" at bounding box center [105, 299] width 128 height 17
click at [111, 275] on div at bounding box center [101, 270] width 109 height 9
drag, startPoint x: 87, startPoint y: 343, endPoint x: 93, endPoint y: 340, distance: 6.2
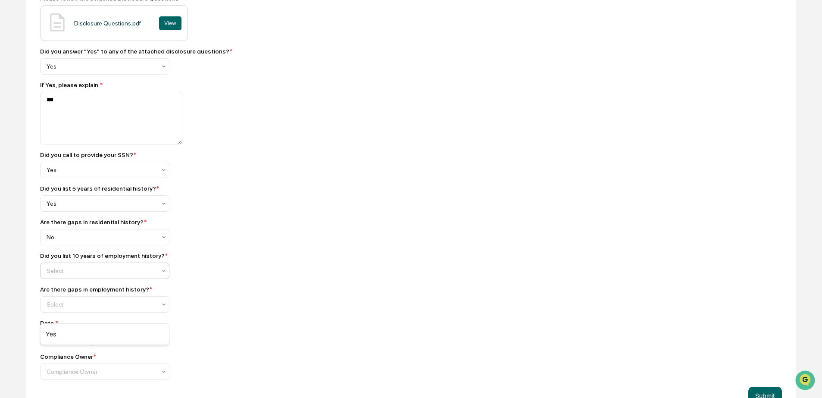
click at [87, 343] on div "Yes" at bounding box center [105, 334] width 128 height 21
click at [102, 335] on div "Yes" at bounding box center [105, 333] width 128 height 17
click at [93, 309] on div at bounding box center [101, 304] width 109 height 9
click at [80, 364] on div "No" at bounding box center [105, 367] width 128 height 17
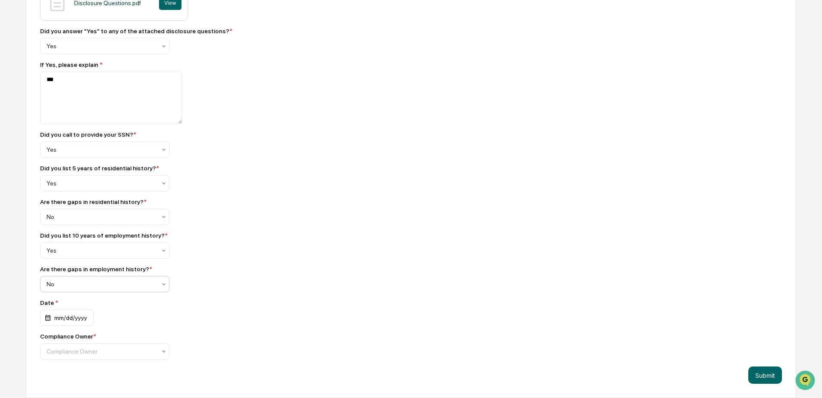
scroll to position [1512, 0]
click at [82, 308] on div "Date * mm/dd/yyyy" at bounding box center [104, 312] width 129 height 27
click at [80, 319] on div "mm/dd/yyyy" at bounding box center [66, 317] width 53 height 16
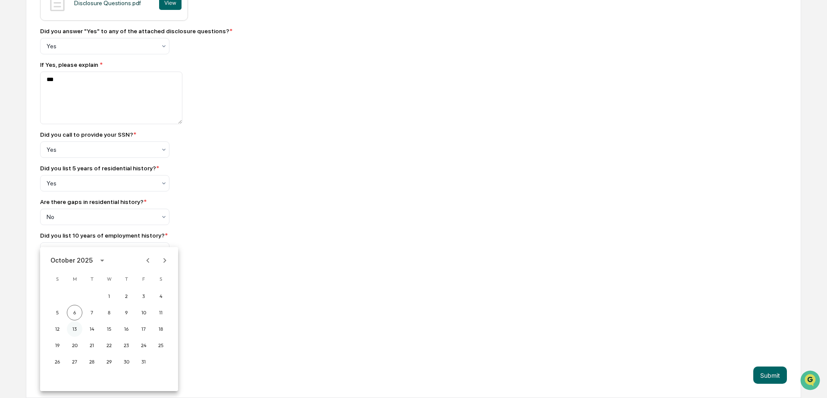
click at [80, 327] on button "13" at bounding box center [75, 329] width 16 height 16
drag, startPoint x: 142, startPoint y: 334, endPoint x: 129, endPoint y: 340, distance: 14.3
click at [130, 339] on div "Compliance Owner *" at bounding box center [191, 336] width 302 height 7
click at [127, 344] on div "Compliance Owner" at bounding box center [104, 351] width 129 height 16
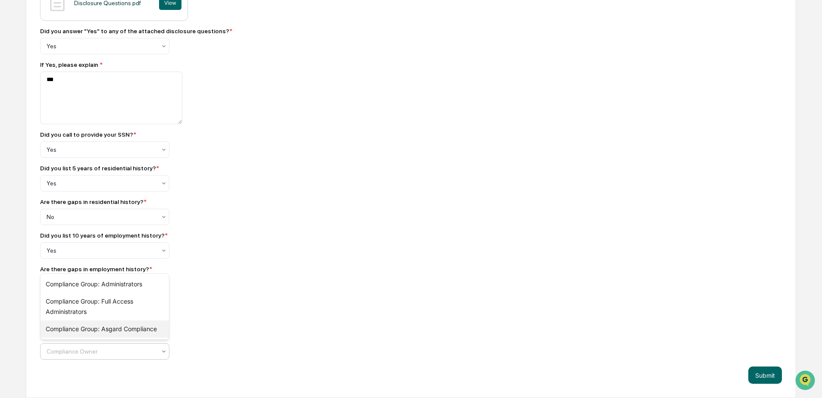
click at [136, 332] on div "Compliance Group: Asgard Compliance" at bounding box center [105, 328] width 128 height 17
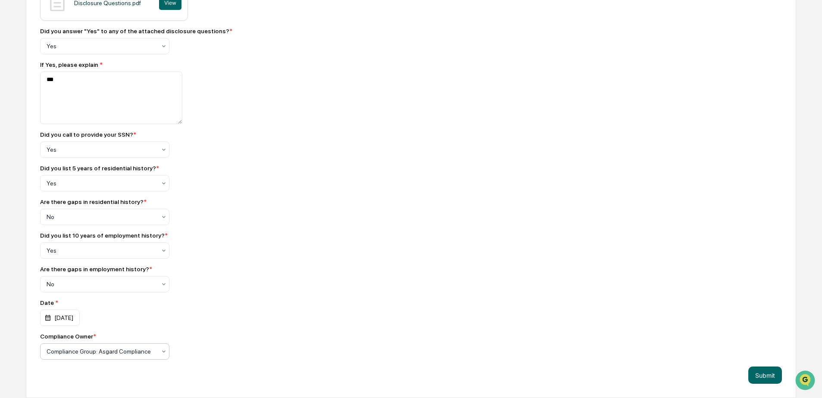
click at [130, 356] on div "Compliance Group: Asgard Compliance" at bounding box center [101, 351] width 118 height 12
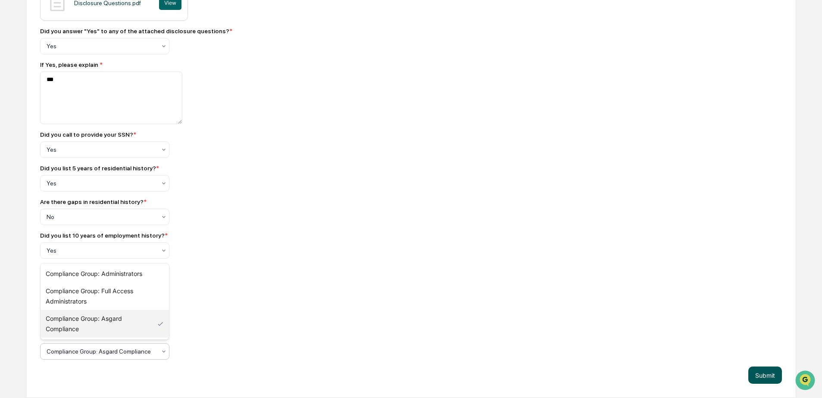
click at [775, 373] on button "Submit" at bounding box center [765, 374] width 34 height 17
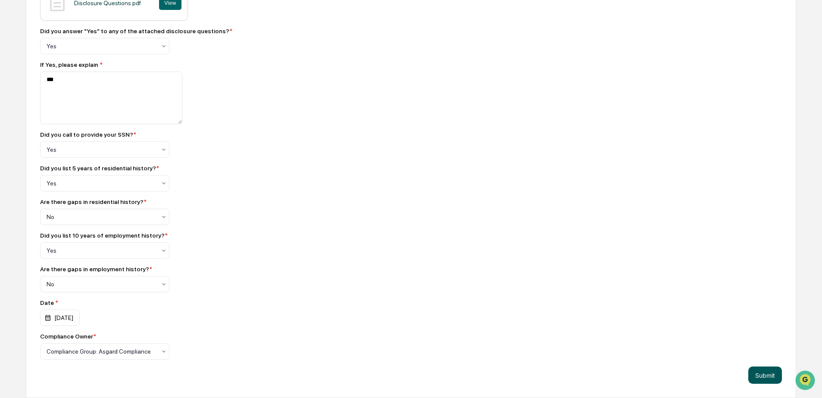
click at [770, 375] on button "Submit" at bounding box center [765, 374] width 34 height 17
click at [762, 372] on button "Submit" at bounding box center [765, 374] width 34 height 17
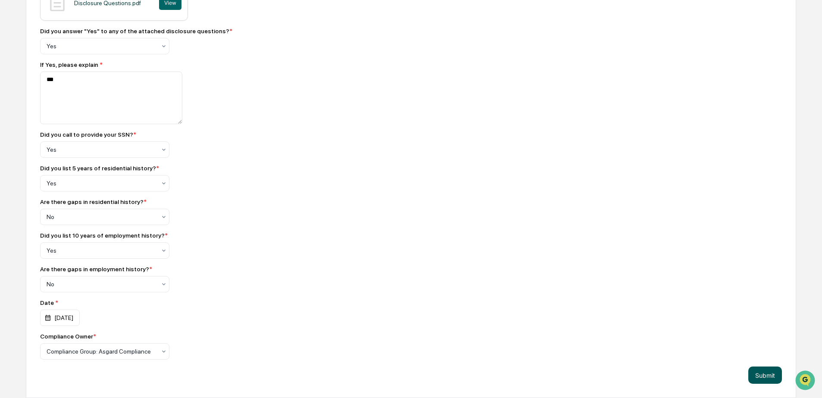
click at [757, 374] on button "Submit" at bounding box center [765, 374] width 34 height 17
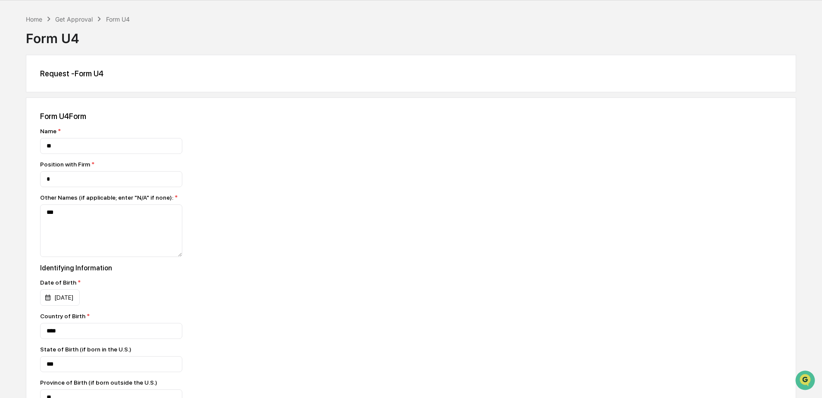
scroll to position [0, 0]
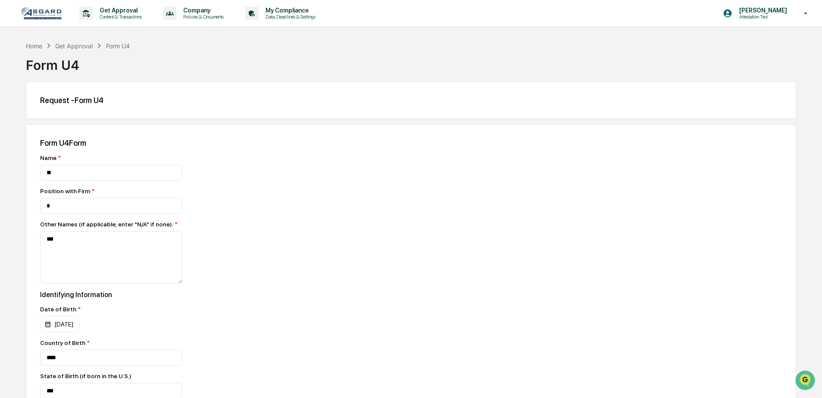
click at [49, 15] on img at bounding box center [41, 13] width 41 height 13
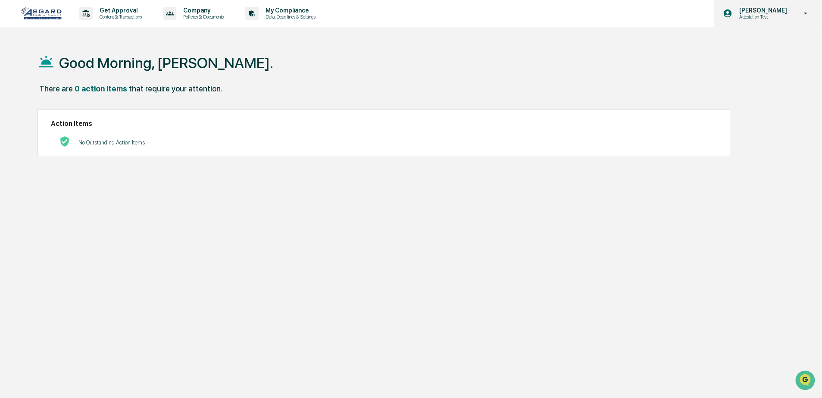
click at [773, 12] on p "[PERSON_NAME]" at bounding box center [761, 10] width 59 height 7
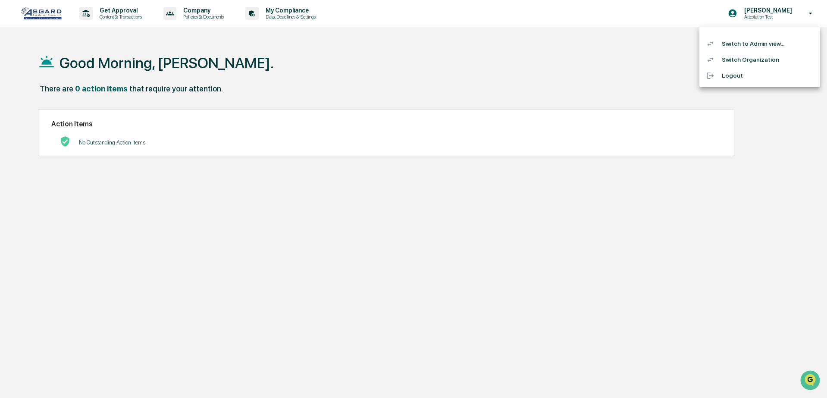
click at [742, 44] on li "Switch to Admin view..." at bounding box center [759, 44] width 121 height 16
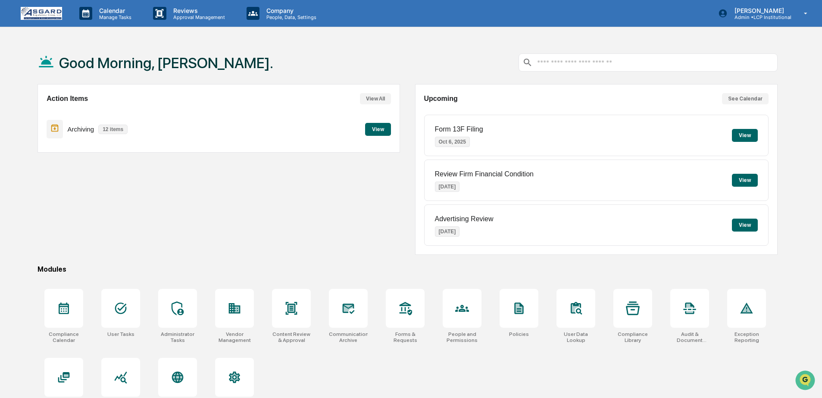
click at [388, 123] on button "View" at bounding box center [378, 129] width 26 height 13
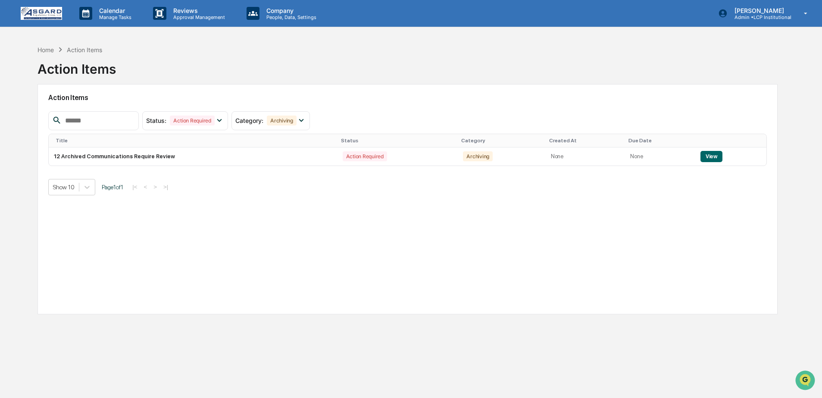
click at [38, 17] on img at bounding box center [41, 13] width 41 height 13
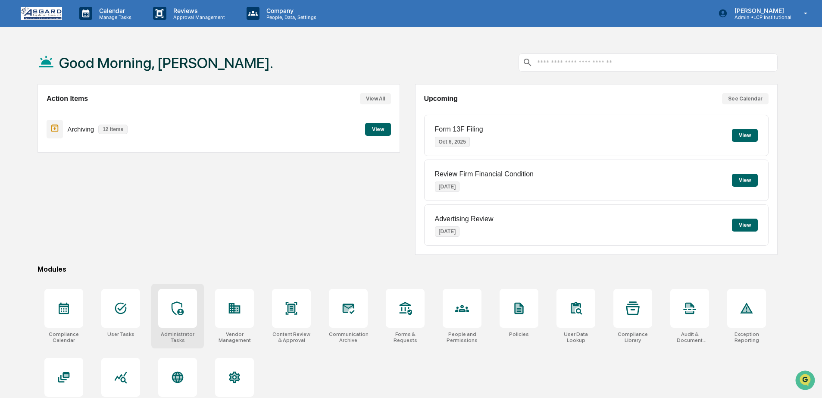
click at [186, 305] on div at bounding box center [177, 308] width 39 height 39
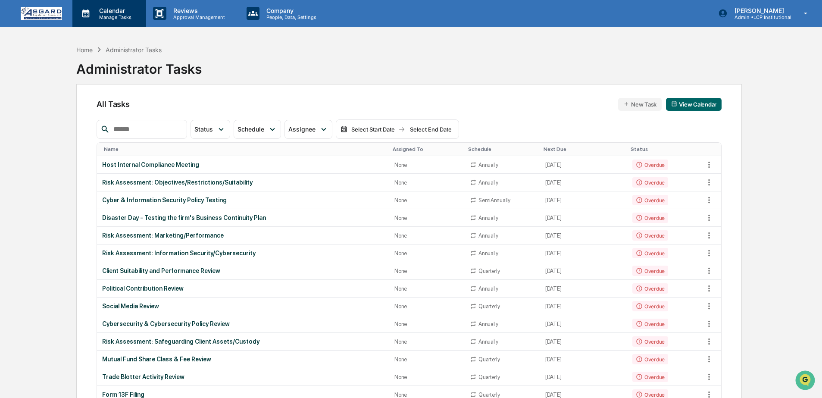
click at [76, 9] on div "Calendar Manage Tasks" at bounding box center [108, 13] width 65 height 13
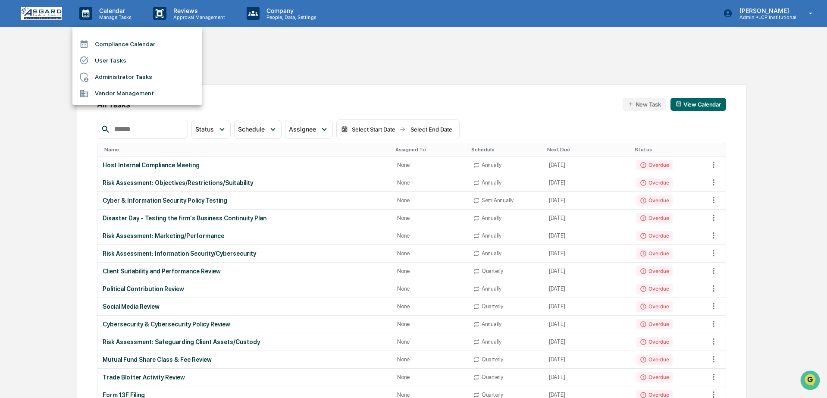
click at [52, 11] on div at bounding box center [413, 199] width 827 height 398
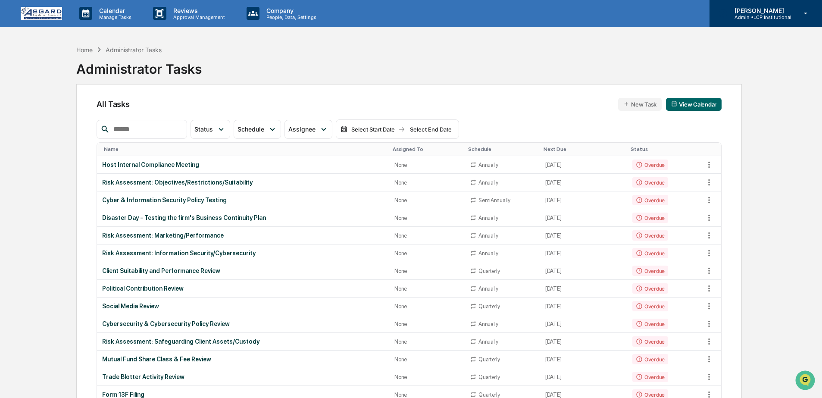
click at [800, 17] on div "[PERSON_NAME] Admin • LCP Institutional" at bounding box center [765, 13] width 112 height 27
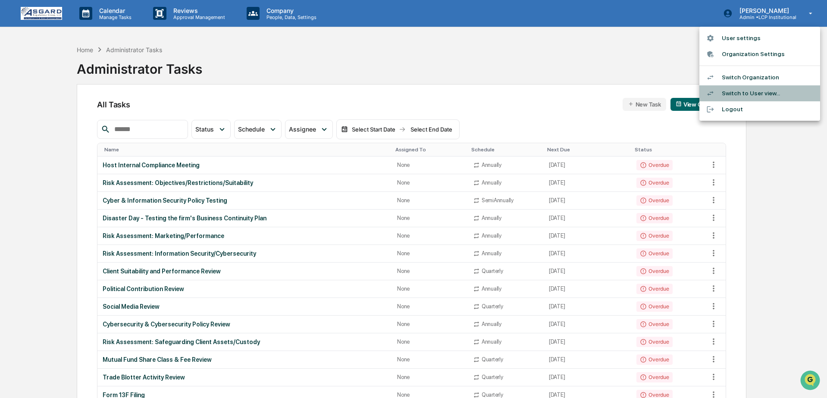
click at [756, 94] on li "Switch to User view..." at bounding box center [759, 93] width 121 height 16
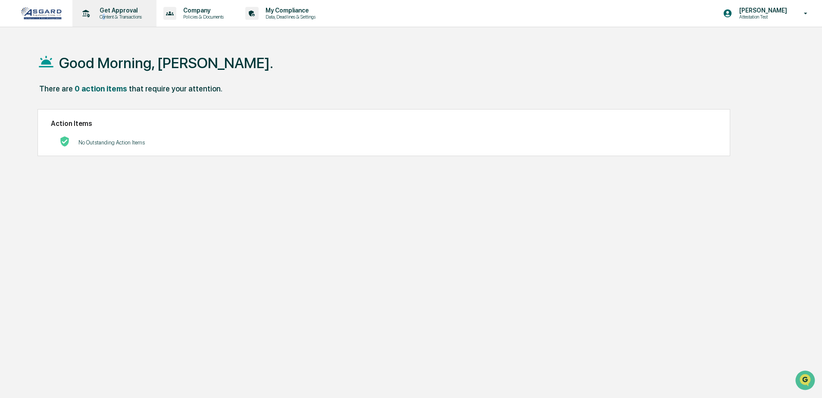
click at [104, 17] on p "Content & Transactions" at bounding box center [119, 17] width 53 height 6
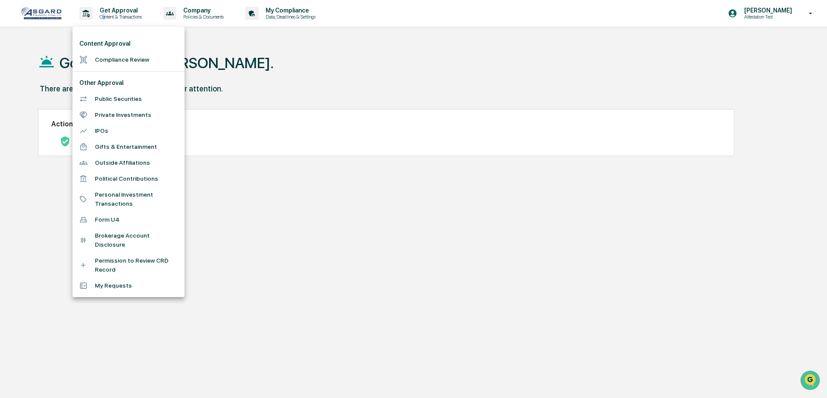
click at [115, 287] on li "My Requests" at bounding box center [128, 286] width 112 height 16
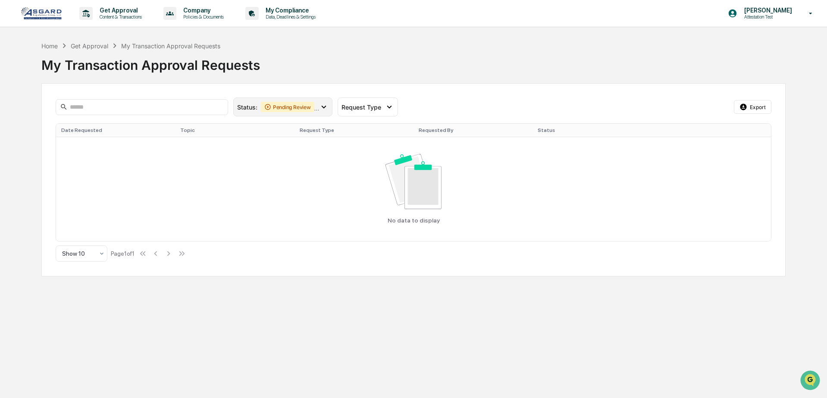
click at [314, 107] on div "Pending Review" at bounding box center [287, 107] width 53 height 10
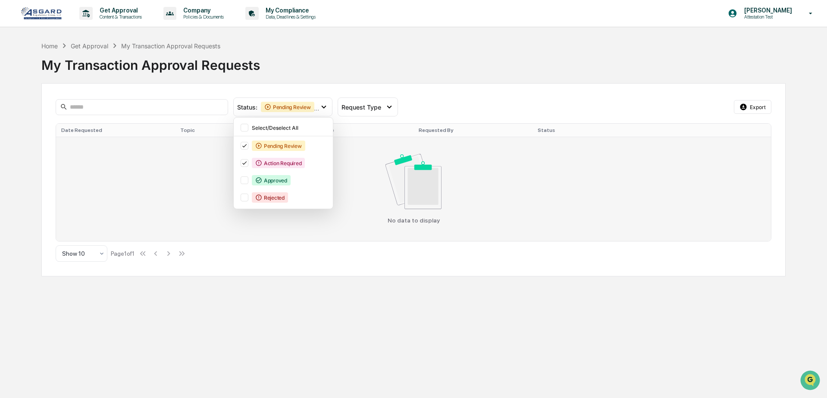
click at [385, 163] on img at bounding box center [413, 181] width 56 height 55
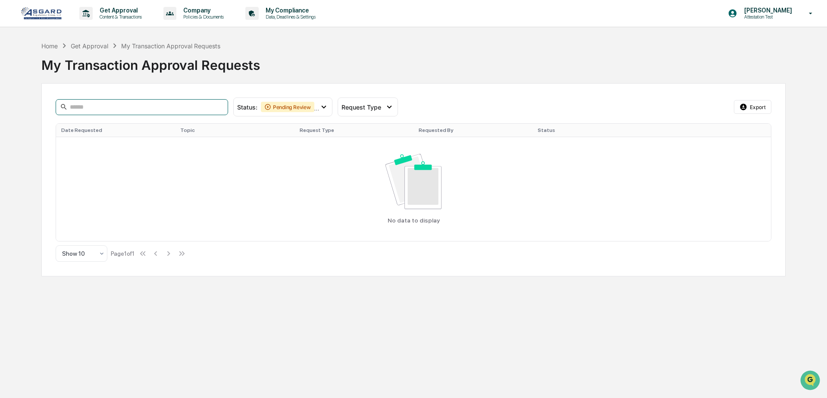
click at [161, 105] on input at bounding box center [142, 107] width 172 height 16
click at [115, 12] on p "Get Approval" at bounding box center [119, 10] width 53 height 7
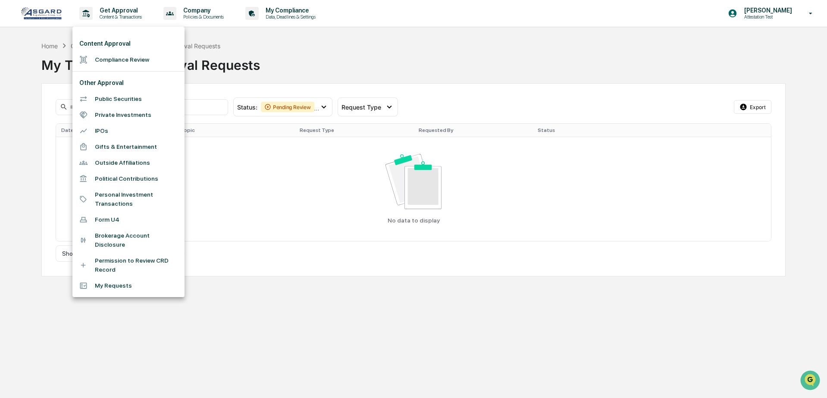
click at [111, 218] on li "Form U4" at bounding box center [128, 220] width 112 height 16
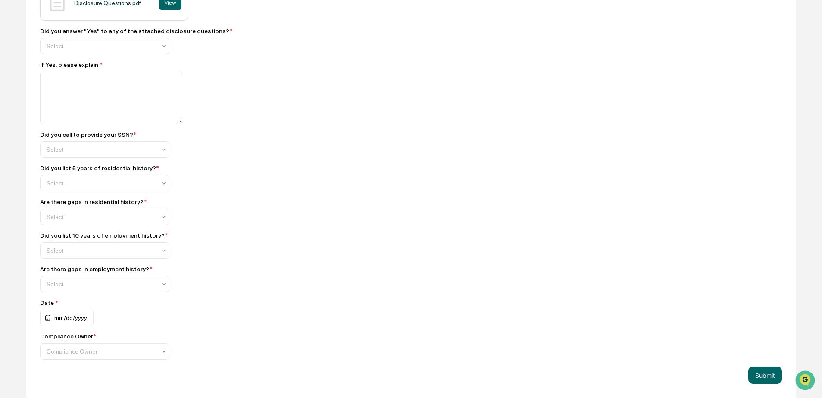
scroll to position [1503, 0]
click at [759, 377] on button "Submit" at bounding box center [765, 374] width 34 height 17
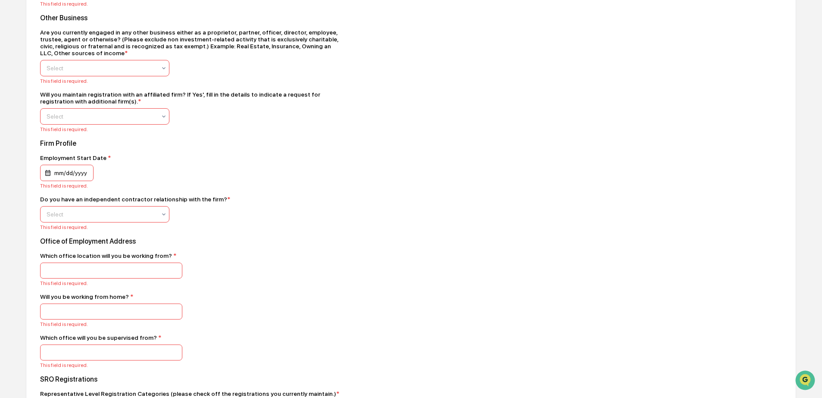
scroll to position [696, 0]
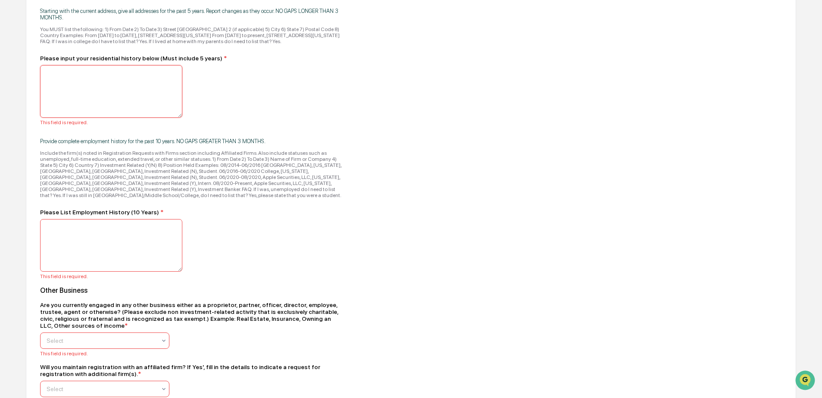
click at [110, 112] on textarea at bounding box center [111, 91] width 142 height 53
type textarea "******"
type textarea "*********"
click at [94, 349] on div "Select" at bounding box center [104, 340] width 129 height 16
click at [91, 344] on div "No" at bounding box center [105, 345] width 128 height 17
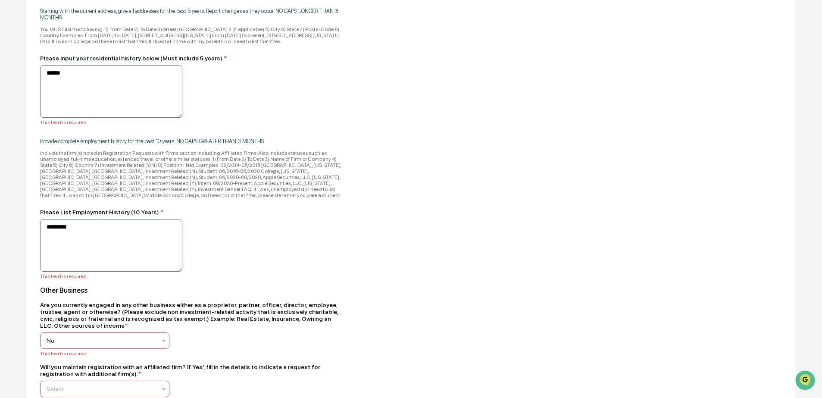
scroll to position [784, 0]
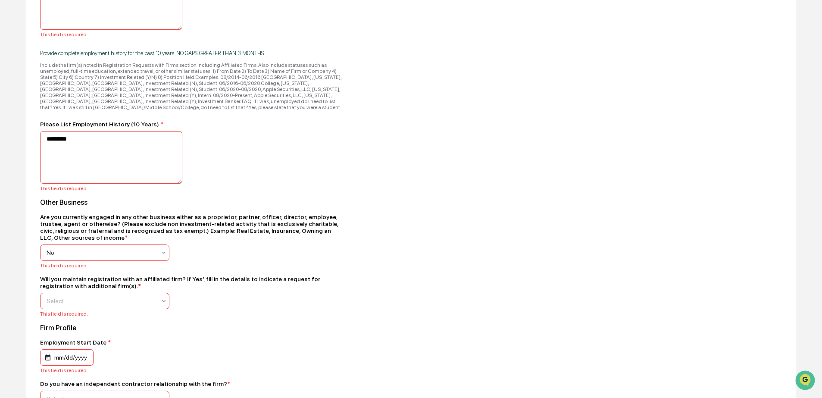
click at [95, 289] on div "Will you maintain registration with an affiliated firm? If Yes', fill in the de…" at bounding box center [191, 282] width 302 height 14
click at [90, 317] on div "This field is required." at bounding box center [191, 314] width 302 height 6
click at [93, 305] on div at bounding box center [101, 301] width 109 height 9
click at [79, 352] on div "Yes" at bounding box center [105, 350] width 128 height 17
click at [60, 365] on div "mm/dd/yyyy" at bounding box center [66, 357] width 53 height 16
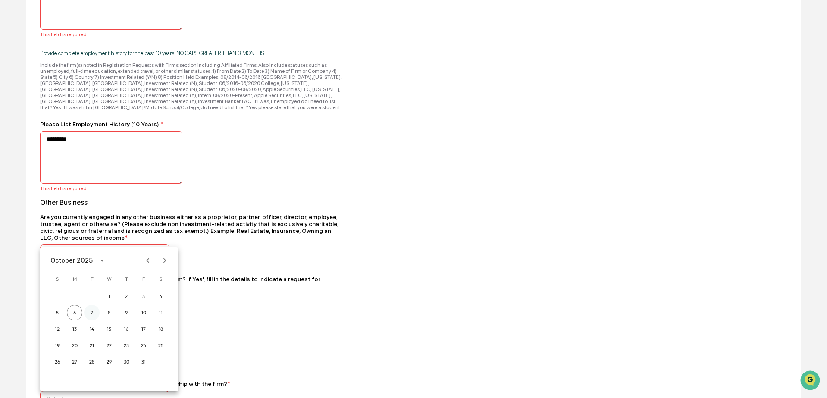
click at [89, 315] on button "7" at bounding box center [92, 313] width 16 height 16
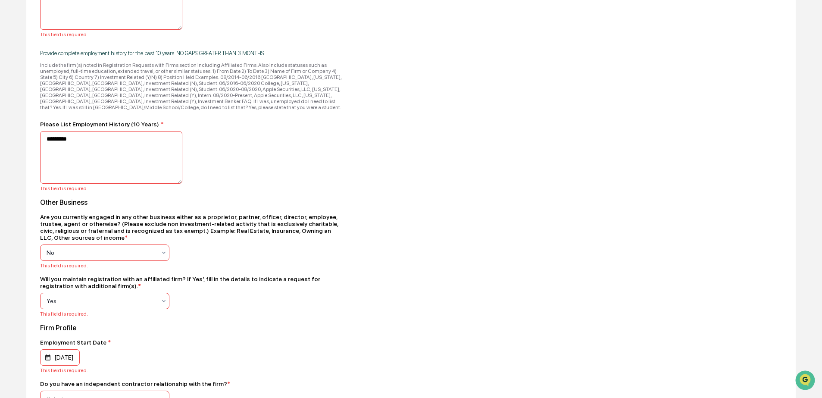
scroll to position [958, 0]
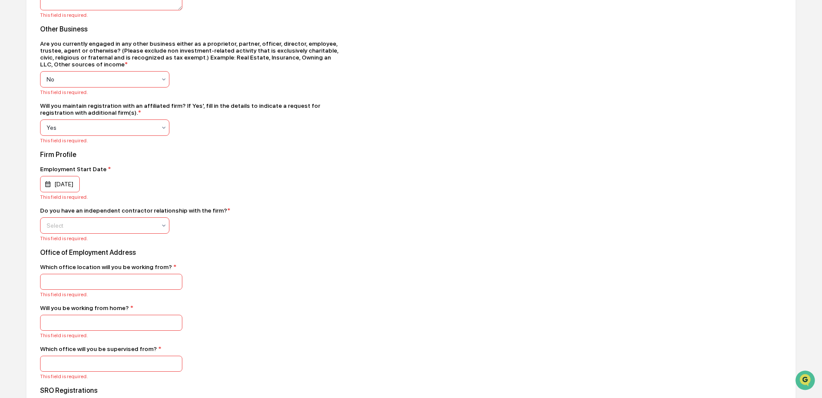
drag, startPoint x: 86, startPoint y: 250, endPoint x: 78, endPoint y: 264, distance: 15.8
click at [86, 231] on div "Select" at bounding box center [101, 225] width 118 height 12
click at [68, 282] on div "Yes" at bounding box center [105, 276] width 128 height 17
click at [67, 297] on div "Which office location will you be working from? * This field is required." at bounding box center [191, 280] width 302 height 34
click at [63, 290] on input "**" at bounding box center [111, 282] width 142 height 16
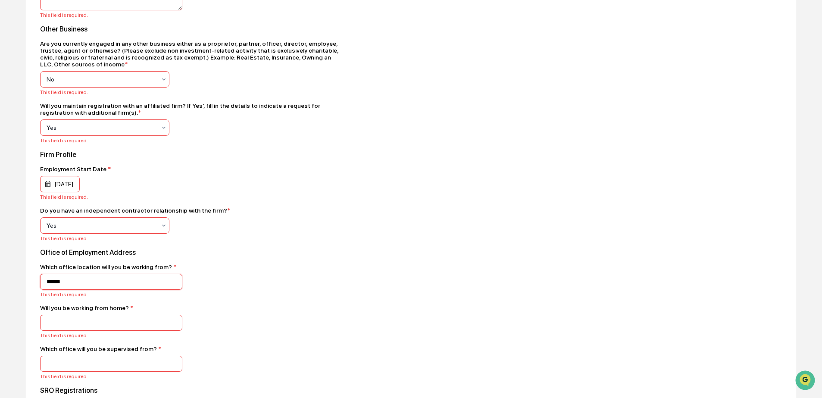
type input "******"
click at [68, 331] on input at bounding box center [111, 323] width 142 height 16
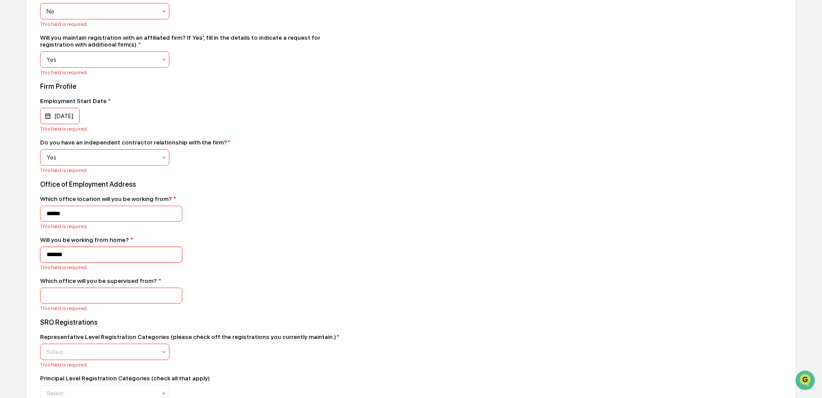
scroll to position [1114, 0]
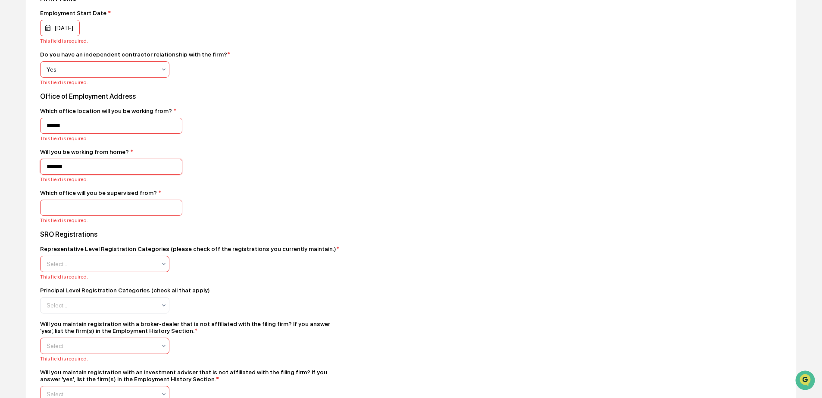
type input "*******"
click at [65, 215] on input at bounding box center [111, 208] width 142 height 16
type input "*******"
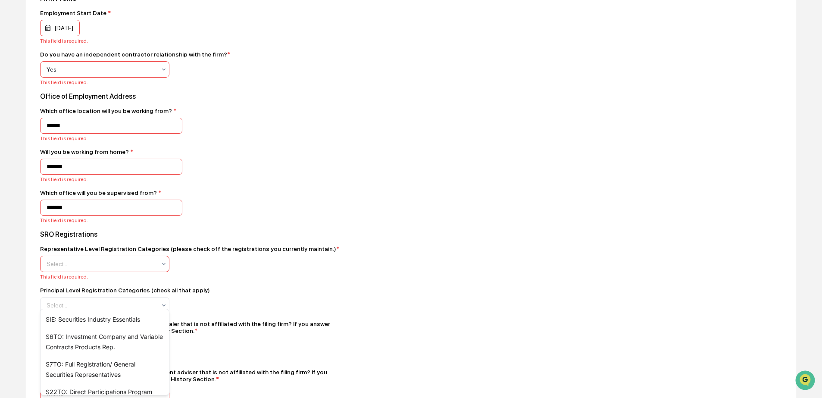
click at [97, 271] on div "Select..." at bounding box center [101, 264] width 118 height 14
click at [91, 335] on div "S6TO: Investment Company and Variable Contracts Products Rep." at bounding box center [105, 342] width 128 height 28
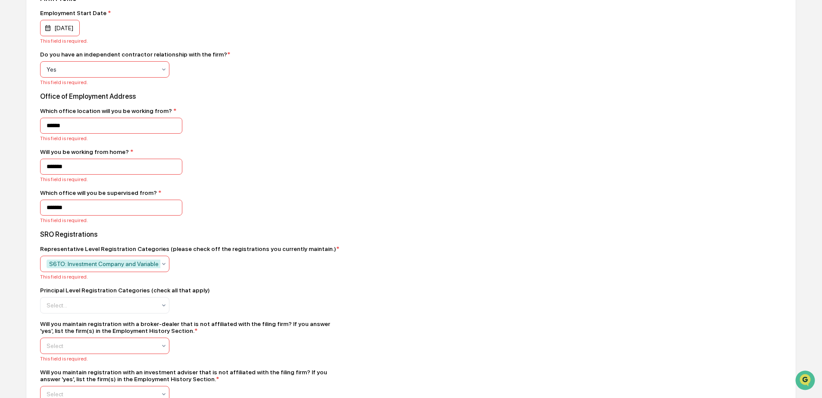
click at [227, 321] on div "Name * This field is required. Position with Firm * This field is required. Oth…" at bounding box center [191, 1] width 302 height 1921
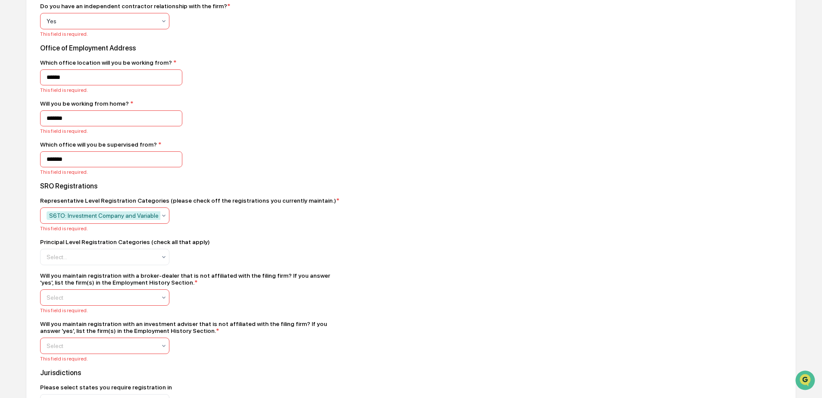
scroll to position [1166, 0]
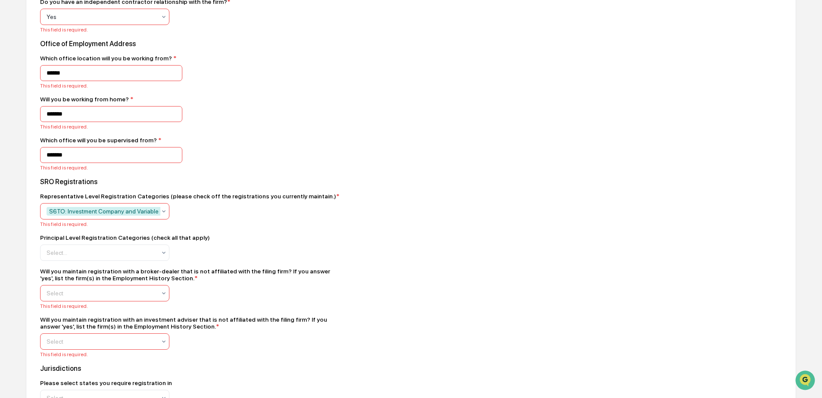
click at [124, 281] on div "Will you maintain registration with a broker-dealer that is not affiliated with…" at bounding box center [191, 275] width 302 height 14
click at [127, 257] on div at bounding box center [101, 252] width 109 height 9
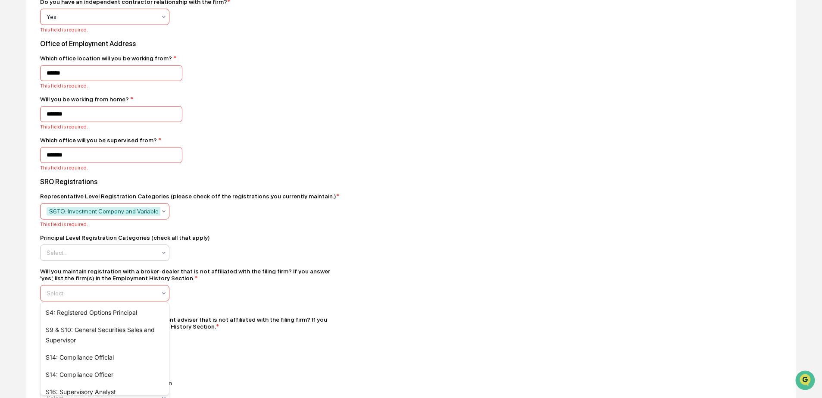
click at [115, 312] on div "S4: Registered Options Principal" at bounding box center [105, 312] width 128 height 17
click at [272, 309] on div "Will you maintain registration with a broker-dealer that is not affiliated with…" at bounding box center [191, 288] width 302 height 41
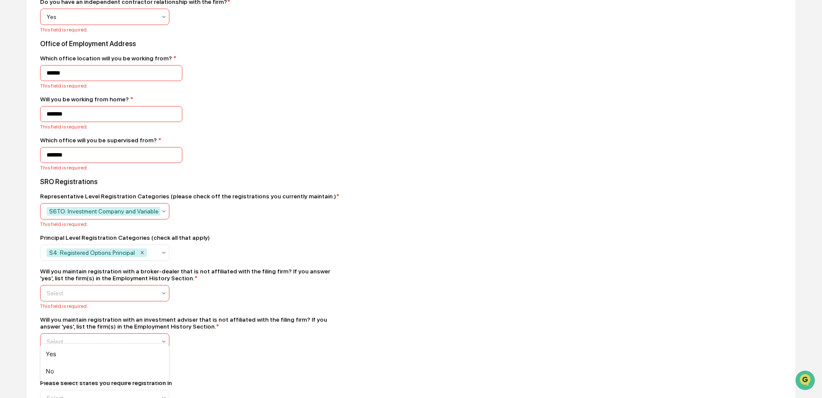
click at [140, 301] on div "Select" at bounding box center [104, 293] width 129 height 16
click at [134, 354] on div "Yes" at bounding box center [105, 353] width 128 height 17
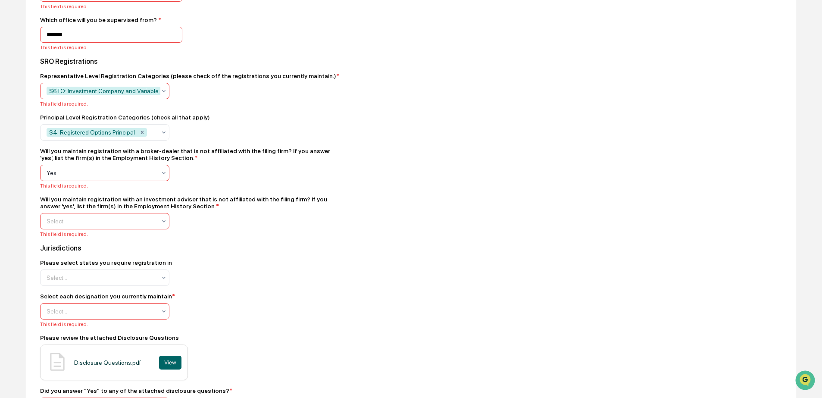
scroll to position [1347, 0]
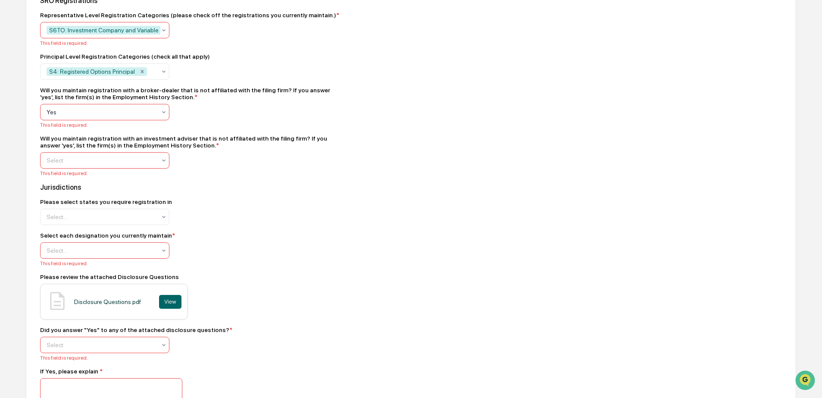
click at [86, 165] on div at bounding box center [101, 160] width 109 height 9
click at [75, 234] on div "No" at bounding box center [105, 239] width 128 height 17
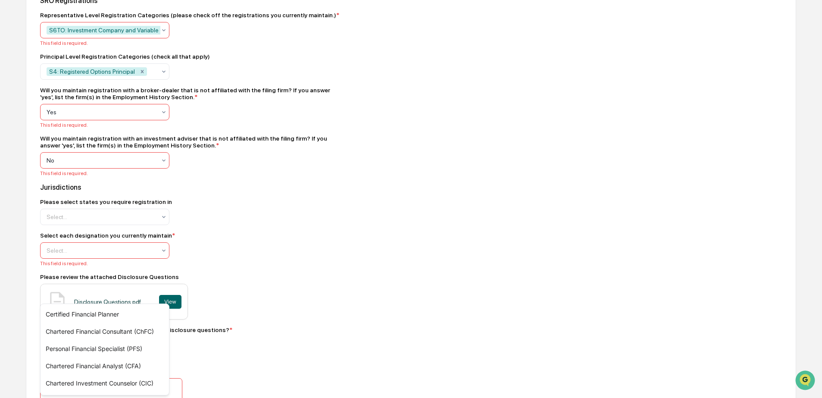
click at [73, 255] on div at bounding box center [101, 250] width 109 height 9
click at [74, 331] on div "Chartered Financial Consultant (ChFC)" at bounding box center [105, 331] width 128 height 17
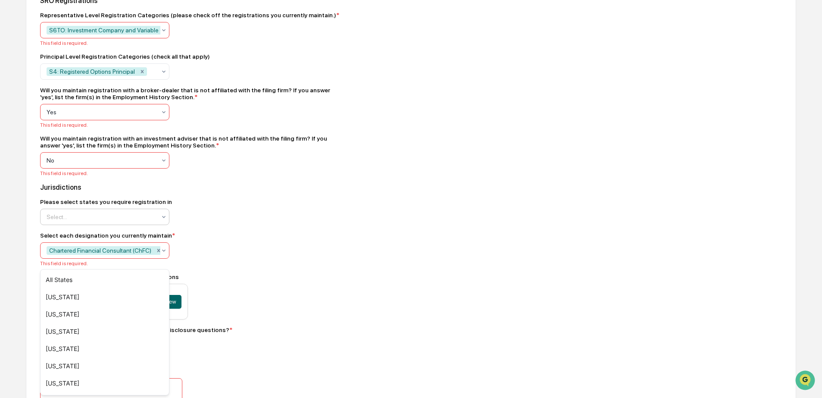
click at [92, 221] on div at bounding box center [101, 216] width 109 height 9
click at [80, 285] on div "All States" at bounding box center [105, 279] width 128 height 17
click at [240, 239] on div "Select each designation you currently maintain *" at bounding box center [191, 235] width 302 height 7
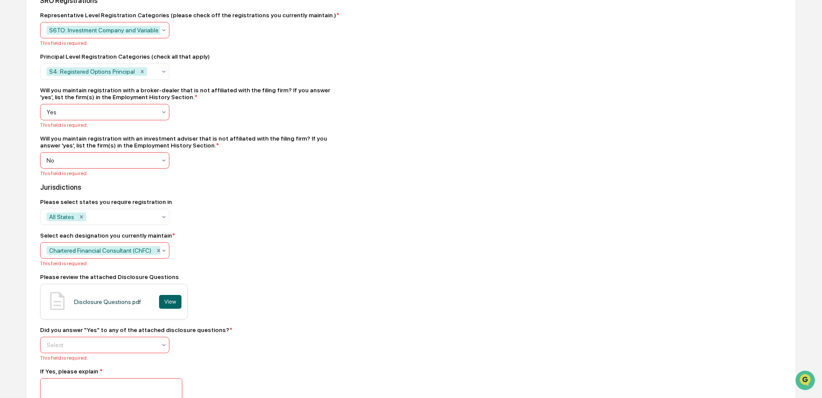
scroll to position [1520, 0]
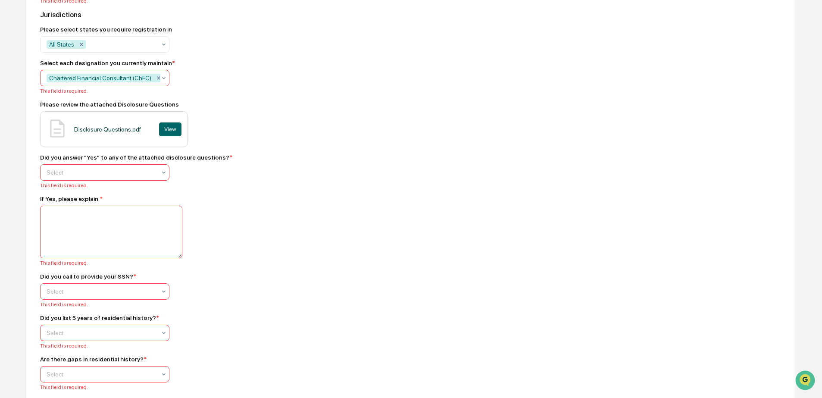
click at [110, 177] on div at bounding box center [101, 172] width 109 height 9
click at [105, 243] on div "Yes" at bounding box center [105, 240] width 128 height 17
drag, startPoint x: 97, startPoint y: 281, endPoint x: 102, endPoint y: 282, distance: 5.2
click at [97, 258] on textarea at bounding box center [111, 232] width 142 height 53
type textarea "****"
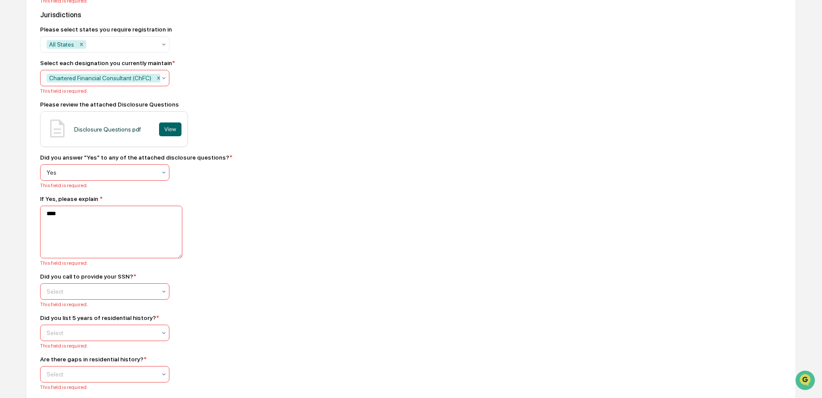
click at [103, 307] on div "This field is required." at bounding box center [191, 304] width 302 height 6
click at [106, 297] on div "Select" at bounding box center [101, 291] width 118 height 12
click at [96, 358] on div "Yes" at bounding box center [105, 361] width 128 height 17
type input "**"
click at [246, 307] on div "Did you call to provide your SSN? * Yes This field is required." at bounding box center [191, 290] width 302 height 34
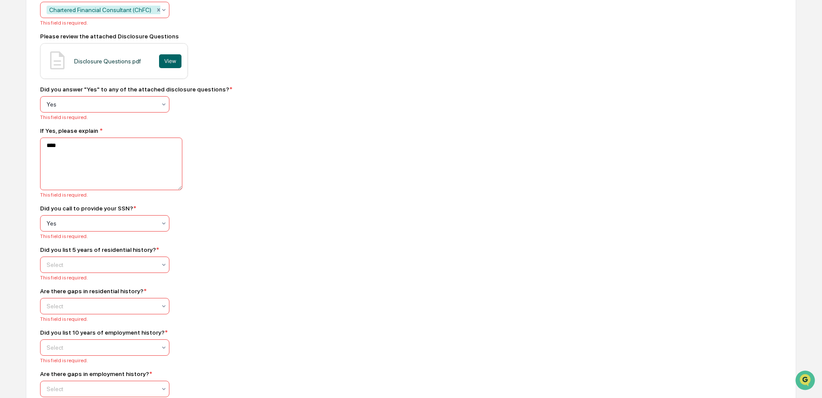
scroll to position [1594, 0]
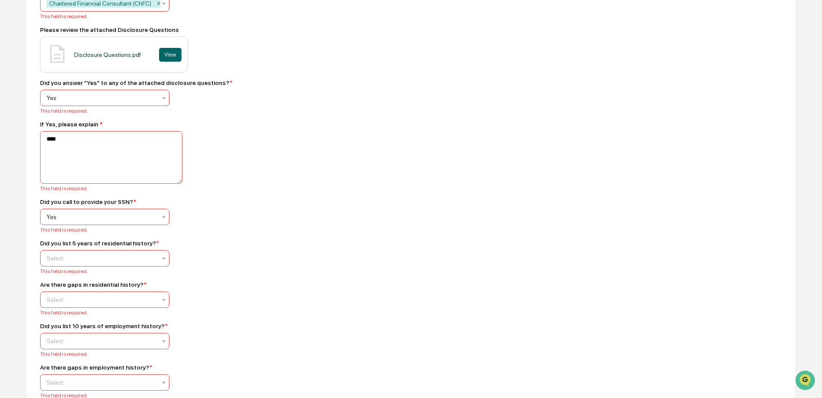
click at [112, 264] on div "Select" at bounding box center [101, 258] width 118 height 12
click at [101, 319] on div "Yes" at bounding box center [105, 328] width 128 height 21
click at [118, 332] on div "Yes" at bounding box center [105, 328] width 128 height 17
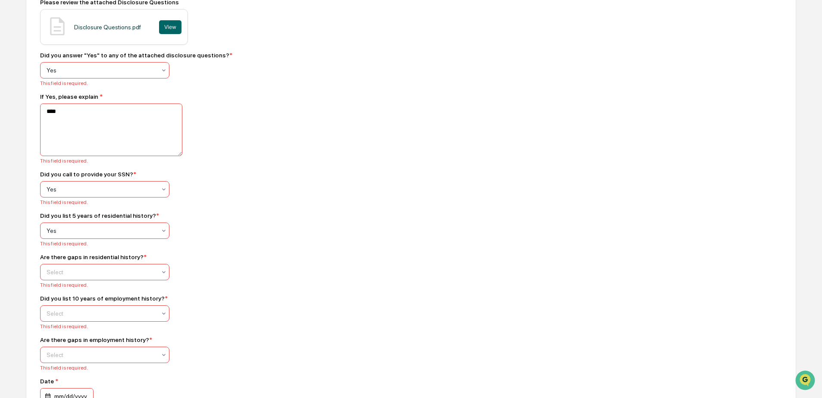
scroll to position [1679, 0]
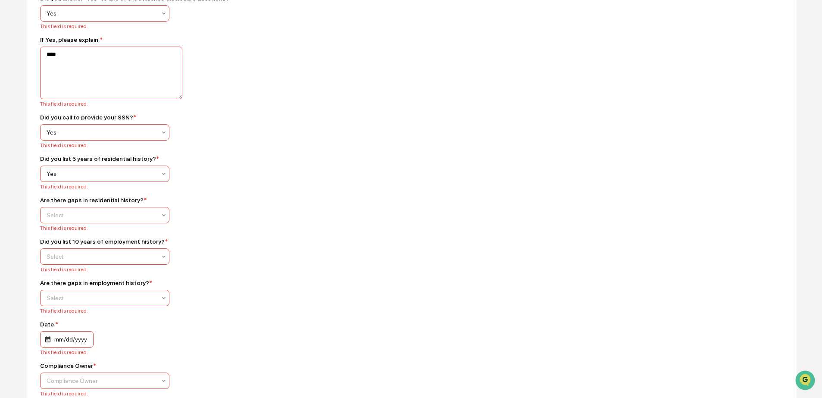
click at [125, 231] on div "Are there gaps in residential history? * Select This field is required." at bounding box center [191, 214] width 302 height 34
click at [117, 221] on div "Select" at bounding box center [101, 215] width 118 height 12
click at [110, 290] on div "No" at bounding box center [105, 286] width 128 height 17
drag, startPoint x: 240, startPoint y: 287, endPoint x: 245, endPoint y: 287, distance: 4.7
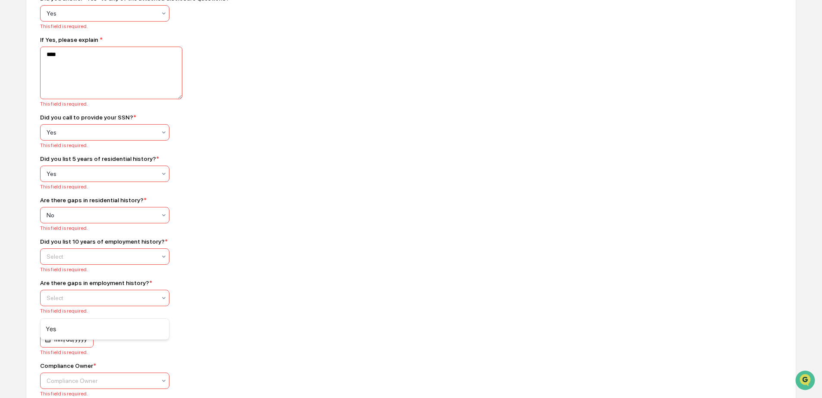
click at [158, 262] on div "Select" at bounding box center [101, 256] width 118 height 12
click at [133, 334] on div "Yes" at bounding box center [105, 328] width 128 height 17
click at [161, 301] on icon at bounding box center [163, 297] width 7 height 7
click at [130, 364] on div "No" at bounding box center [105, 370] width 128 height 17
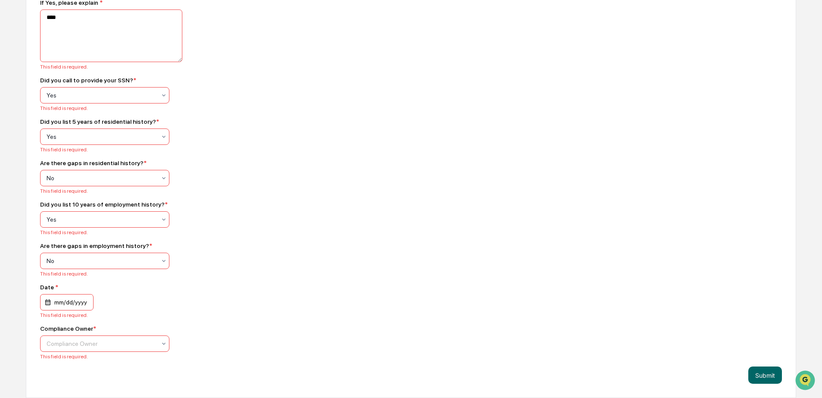
scroll to position [1771, 0]
click at [71, 352] on div "Compliance Owner * Compliance Owner This field is required." at bounding box center [191, 342] width 302 height 34
click at [84, 345] on div at bounding box center [101, 343] width 109 height 9
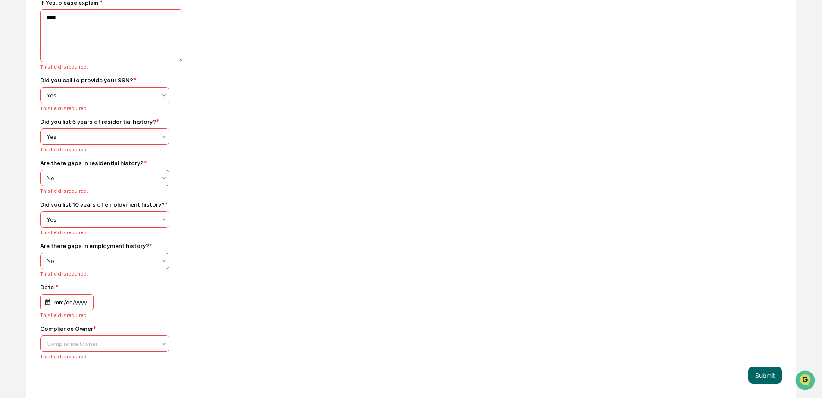
click at [85, 339] on div at bounding box center [101, 343] width 109 height 9
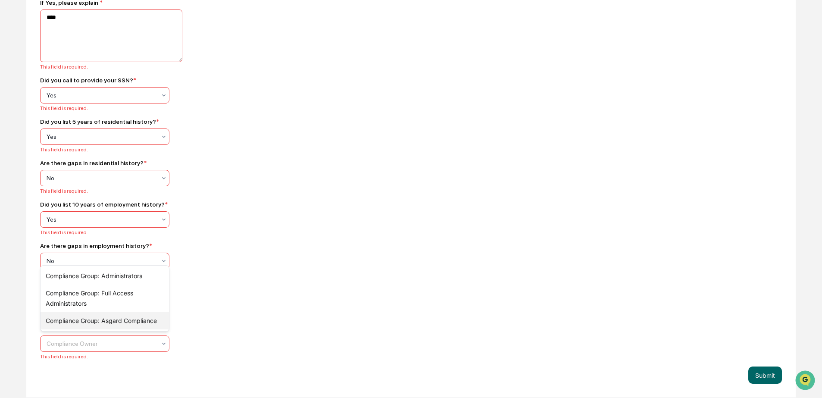
click at [88, 321] on div "Compliance Group: Asgard Compliance" at bounding box center [105, 320] width 128 height 17
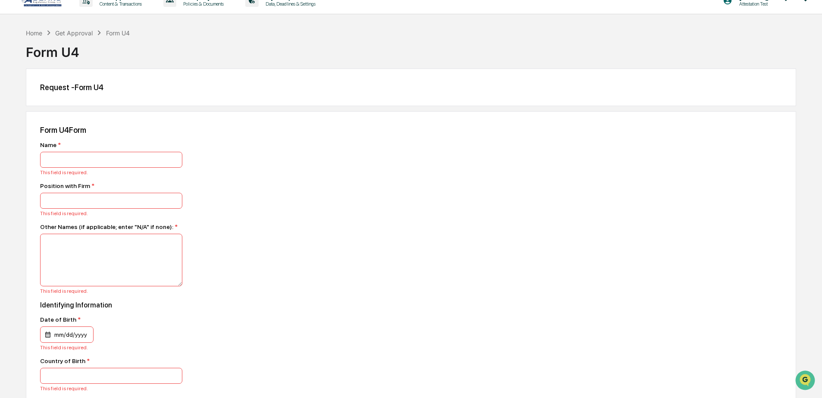
scroll to position [0, 0]
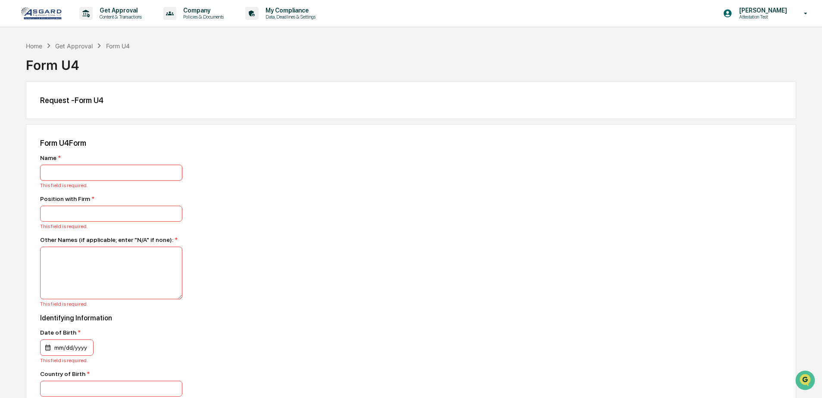
click at [82, 175] on input at bounding box center [111, 173] width 142 height 16
type input "*******"
click at [83, 205] on div "Position with Firm * This field is required." at bounding box center [191, 212] width 302 height 34
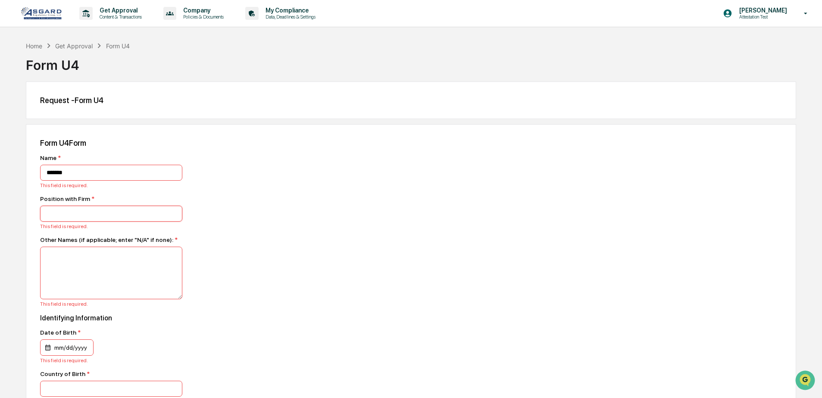
click at [65, 215] on input at bounding box center [111, 214] width 142 height 16
type input "*****"
click at [71, 264] on textarea at bounding box center [111, 273] width 142 height 53
type textarea "*****"
click at [99, 349] on div "mm/dd/yyyy" at bounding box center [104, 347] width 129 height 16
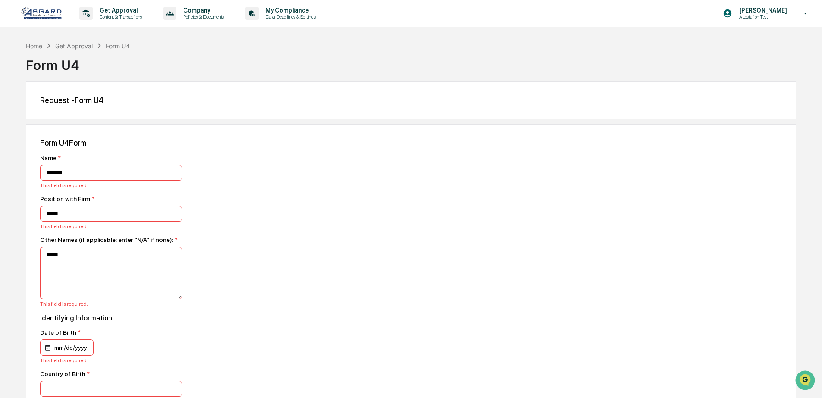
click at [62, 347] on div "mm/dd/yyyy" at bounding box center [66, 347] width 53 height 16
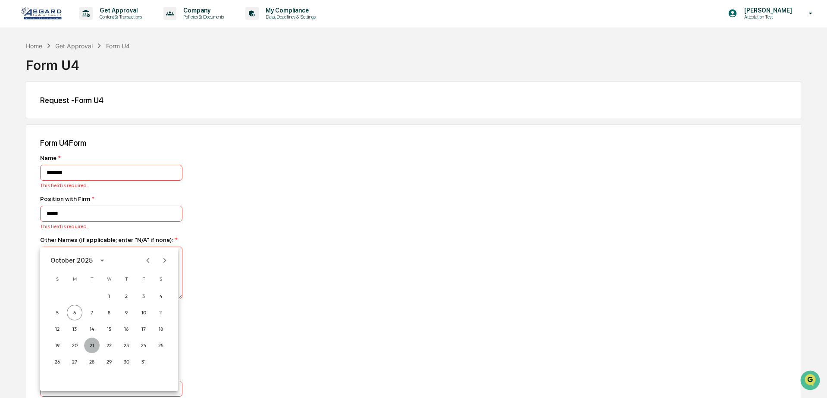
click at [97, 347] on button "21" at bounding box center [92, 345] width 16 height 16
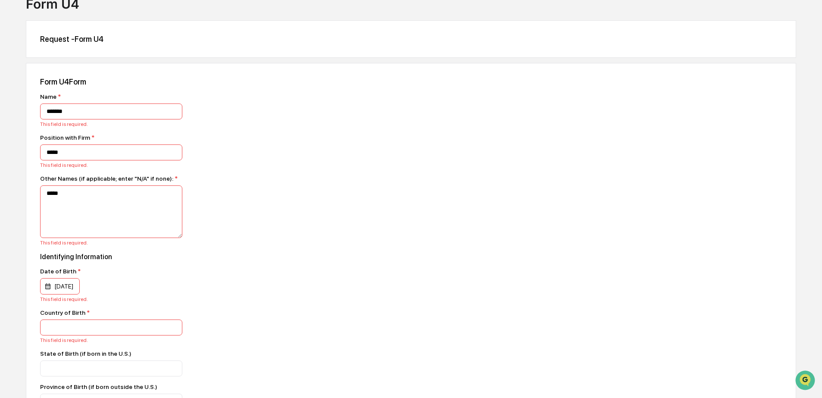
scroll to position [62, 0]
click at [83, 334] on input at bounding box center [111, 326] width 142 height 16
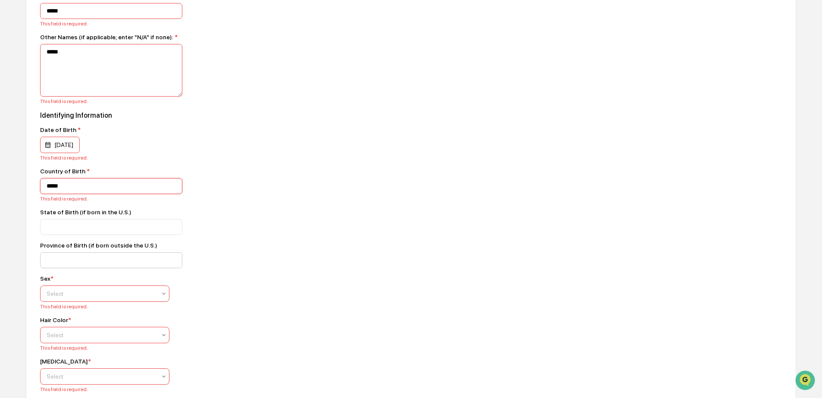
scroll to position [203, 0]
type input "*****"
click at [68, 234] on input at bounding box center [111, 226] width 142 height 16
type input "****"
click at [76, 262] on input at bounding box center [111, 260] width 142 height 16
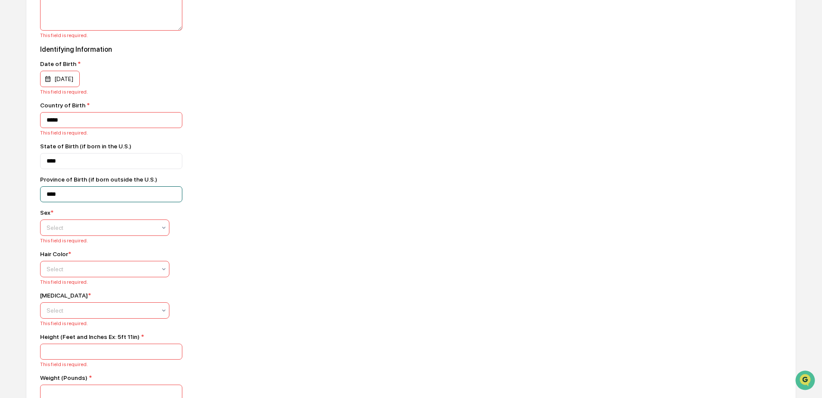
scroll to position [273, 0]
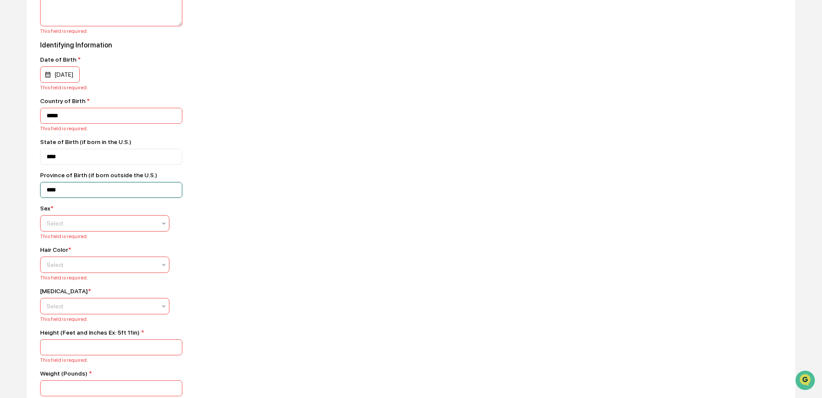
type input "****"
click at [81, 229] on div "Select" at bounding box center [101, 223] width 118 height 12
click at [77, 250] on div "[DEMOGRAPHIC_DATA]" at bounding box center [105, 251] width 128 height 17
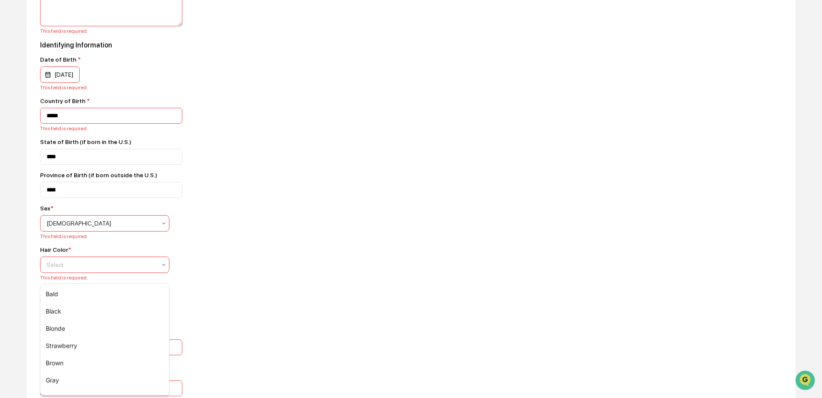
click at [77, 269] on div at bounding box center [101, 264] width 109 height 9
click at [74, 283] on div "Bald Black Blonde Strawberry Brown Gray Partially Gray Red/Auburn Sandy White B…" at bounding box center [104, 339] width 129 height 112
click at [76, 292] on div "Bald" at bounding box center [105, 293] width 128 height 17
click at [104, 310] on div at bounding box center [101, 306] width 109 height 9
click at [91, 331] on div "Black" at bounding box center [105, 336] width 128 height 17
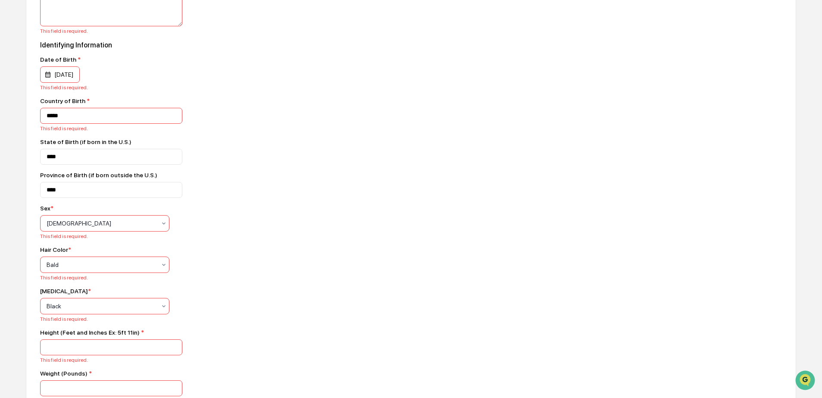
drag, startPoint x: 247, startPoint y: 314, endPoint x: 255, endPoint y: 314, distance: 7.8
click at [253, 314] on div "Eye Color * option Black, selected. Black This field is required." at bounding box center [191, 304] width 302 height 34
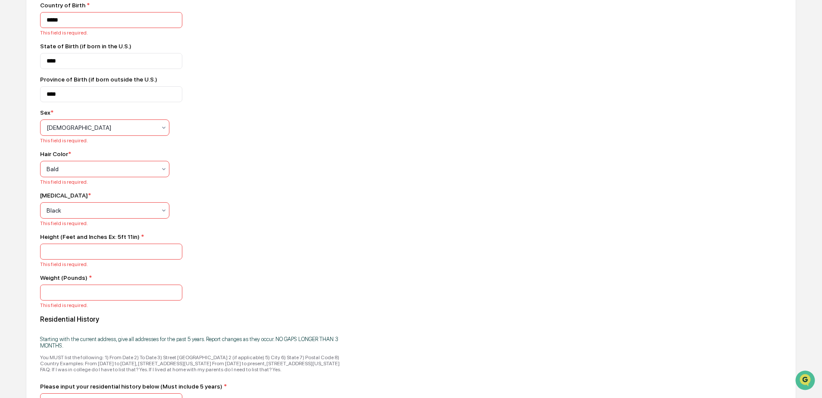
scroll to position [448, 0]
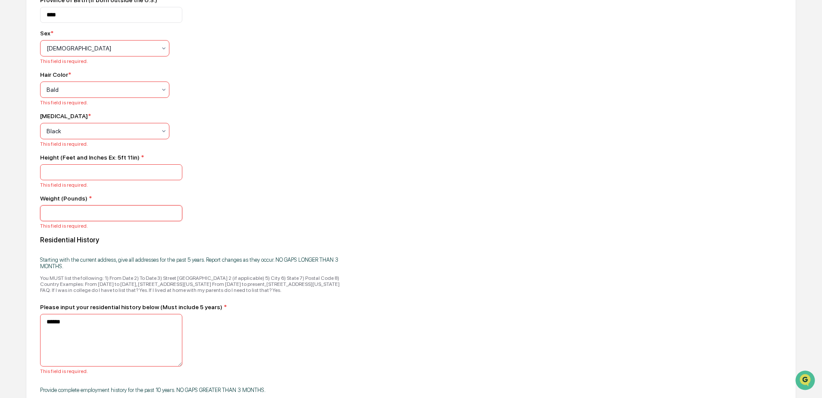
drag, startPoint x: 113, startPoint y: 224, endPoint x: 112, endPoint y: 233, distance: 9.1
click at [113, 221] on input at bounding box center [111, 213] width 142 height 16
type input "*****"
drag, startPoint x: 104, startPoint y: 174, endPoint x: 104, endPoint y: 181, distance: 7.3
click at [104, 175] on input at bounding box center [111, 172] width 142 height 16
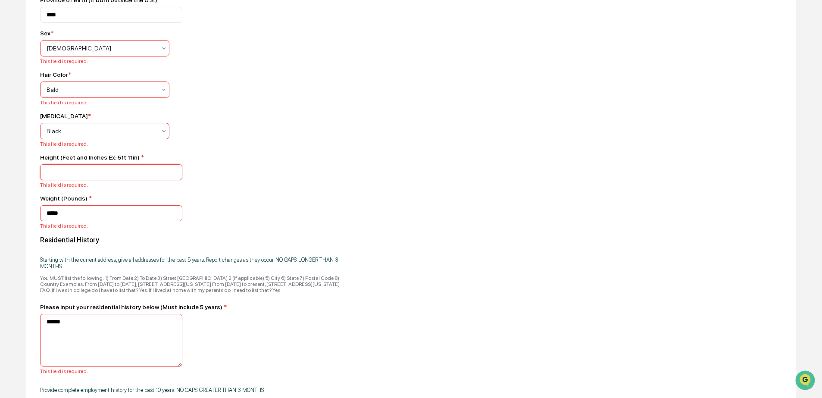
click at [104, 180] on input at bounding box center [111, 172] width 142 height 16
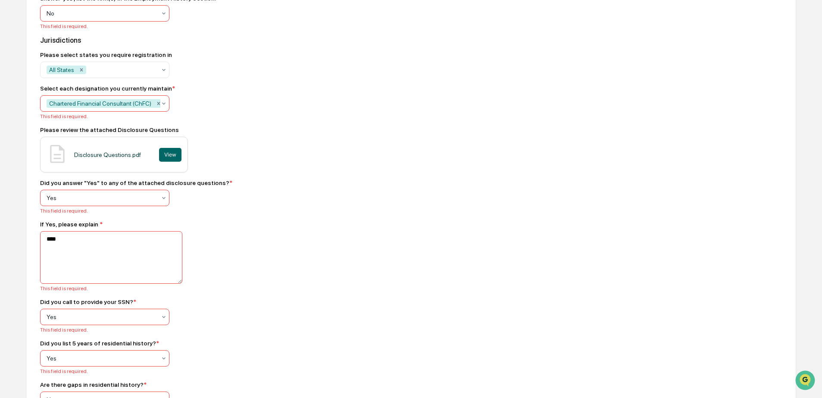
type input "******"
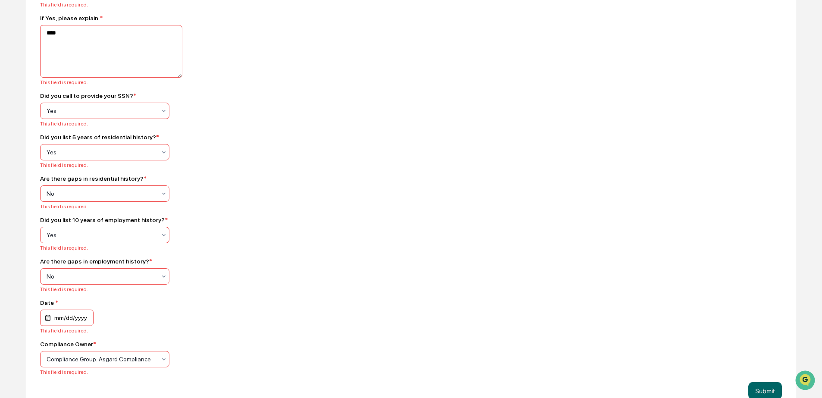
scroll to position [1771, 0]
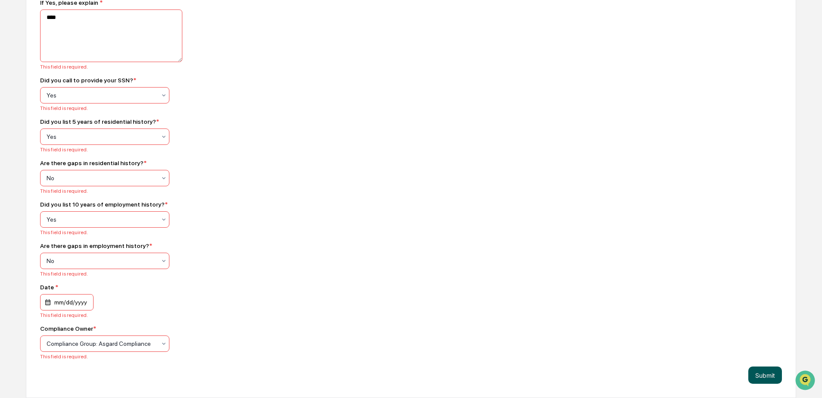
click at [764, 372] on button "Submit" at bounding box center [765, 374] width 34 height 17
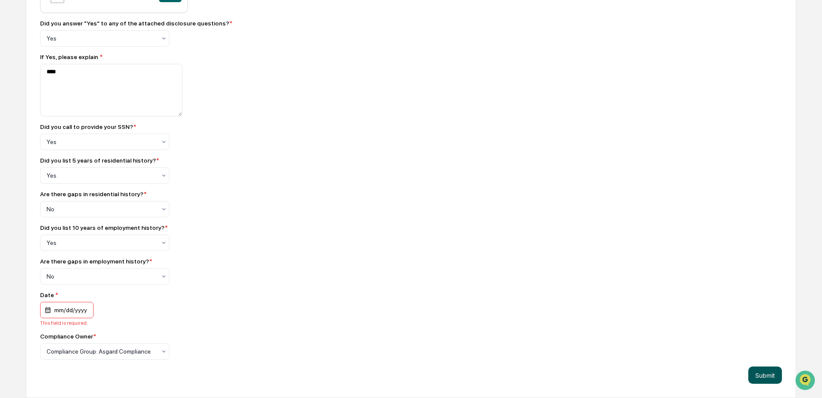
scroll to position [1517, 0]
click at [81, 305] on div "mm/dd/yyyy" at bounding box center [66, 310] width 53 height 16
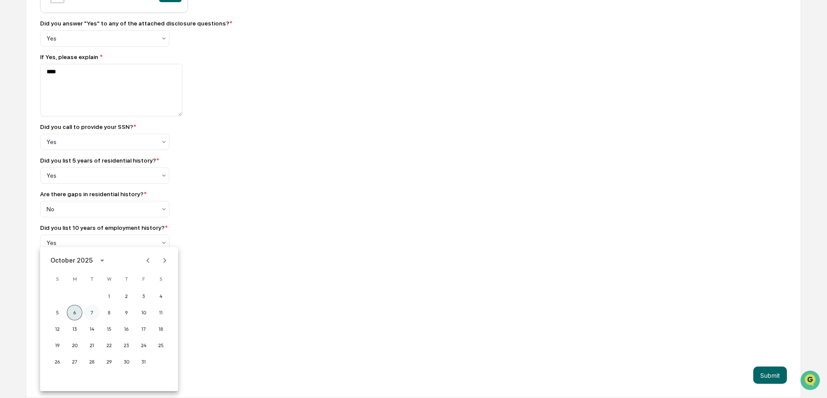
click at [79, 312] on button "6" at bounding box center [75, 313] width 16 height 16
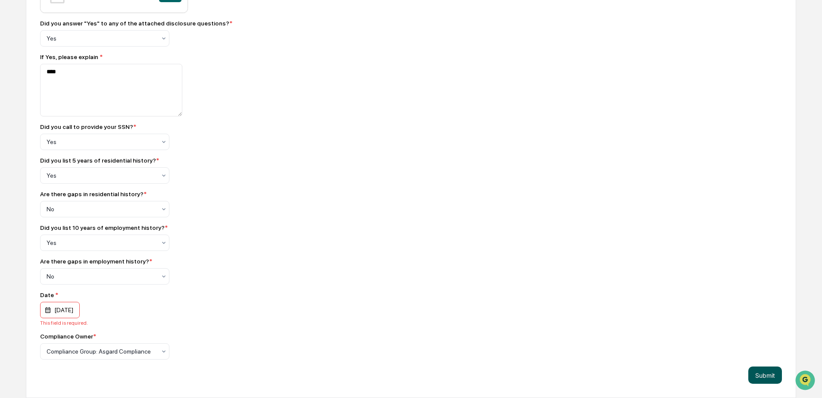
click at [765, 379] on button "Submit" at bounding box center [765, 374] width 34 height 17
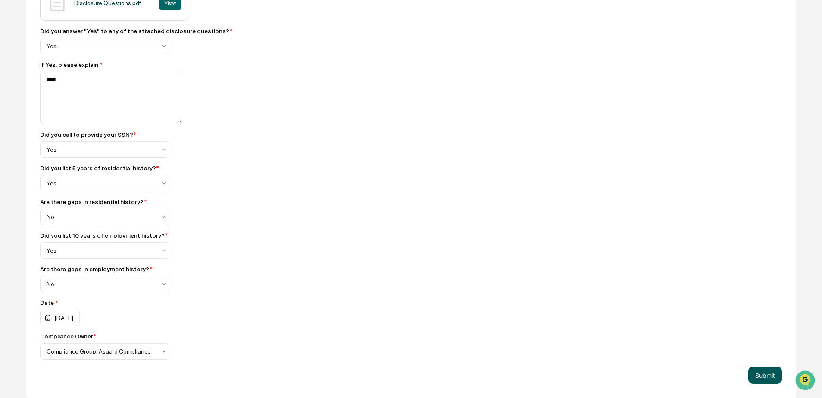
scroll to position [1509, 0]
click at [765, 379] on button "Submit" at bounding box center [765, 374] width 34 height 17
click at [766, 372] on button "Submit" at bounding box center [765, 374] width 34 height 17
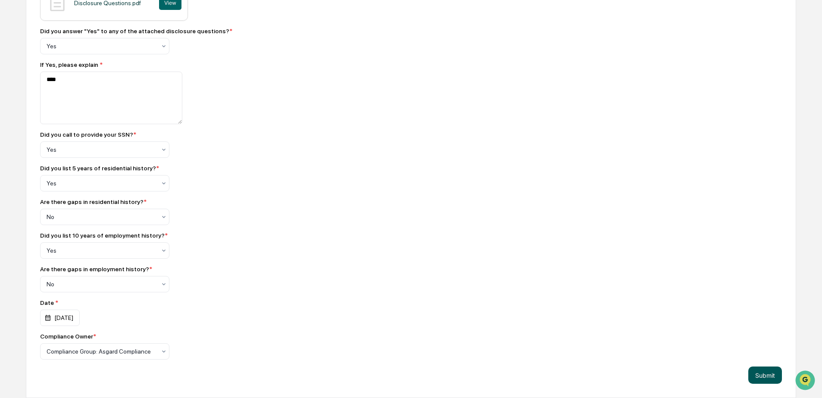
click at [769, 373] on button "Submit" at bounding box center [765, 374] width 34 height 17
click at [767, 373] on button "Submit" at bounding box center [765, 374] width 34 height 17
click at [769, 373] on button "Submit" at bounding box center [765, 374] width 34 height 17
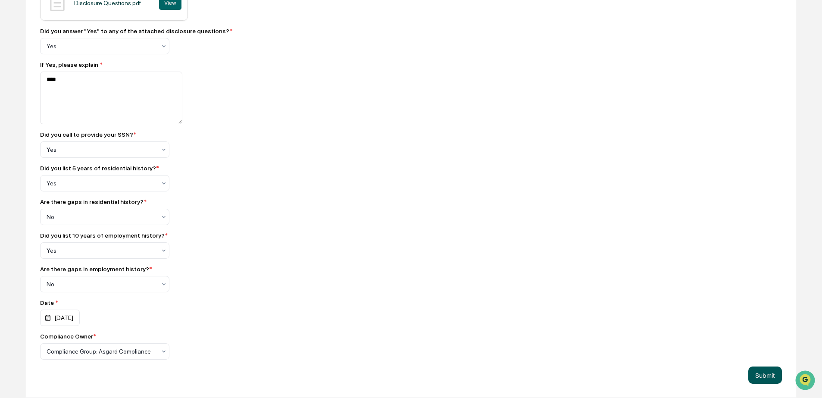
click at [769, 374] on button "Submit" at bounding box center [765, 374] width 34 height 17
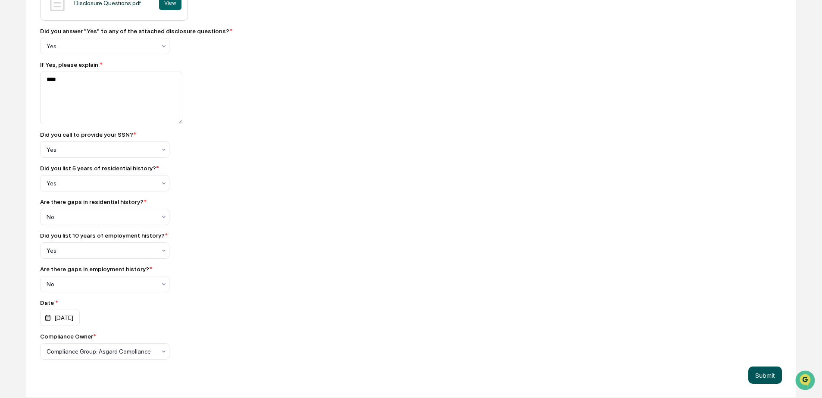
click at [769, 374] on button "Submit" at bounding box center [765, 374] width 34 height 17
click at [75, 350] on div at bounding box center [101, 351] width 109 height 9
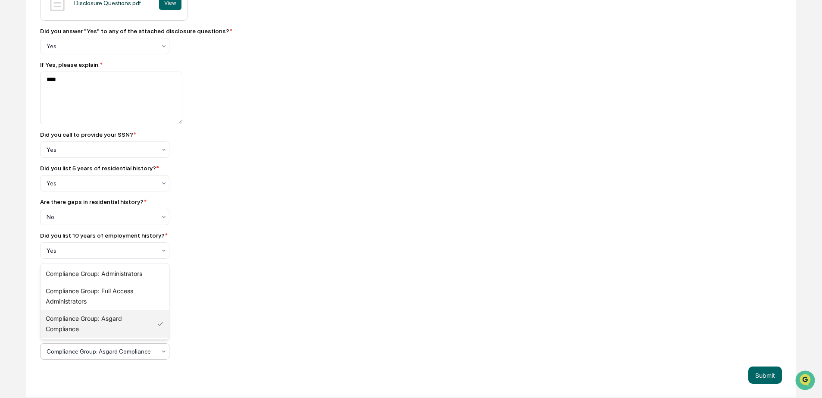
click at [81, 317] on div "Compliance Group: Asgard Compliance" at bounding box center [105, 324] width 128 height 28
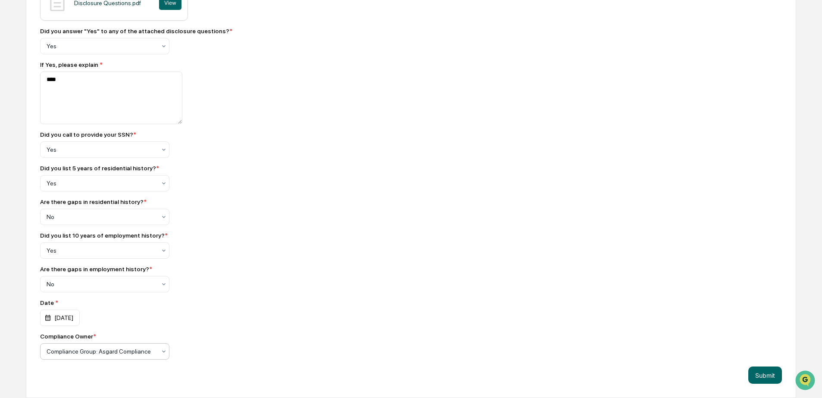
click at [108, 353] on div at bounding box center [101, 351] width 109 height 9
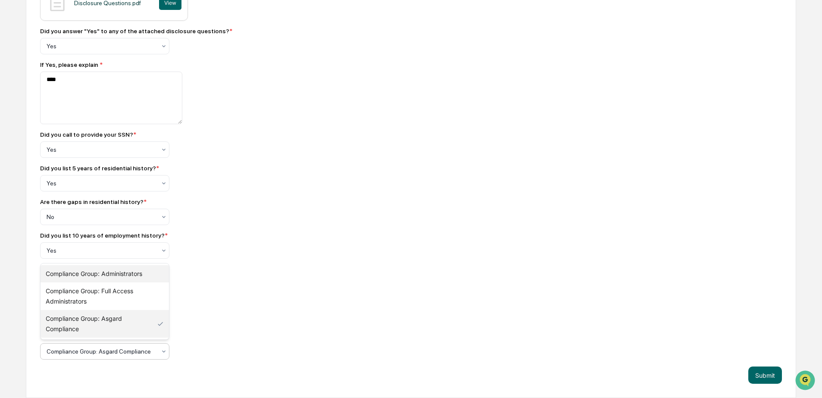
click at [117, 273] on div "Compliance Group: Administrators" at bounding box center [105, 273] width 128 height 17
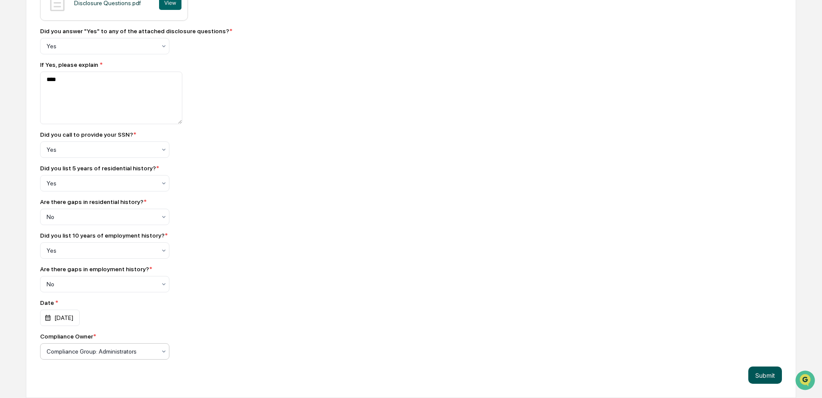
click at [766, 371] on button "Submit" at bounding box center [765, 374] width 34 height 17
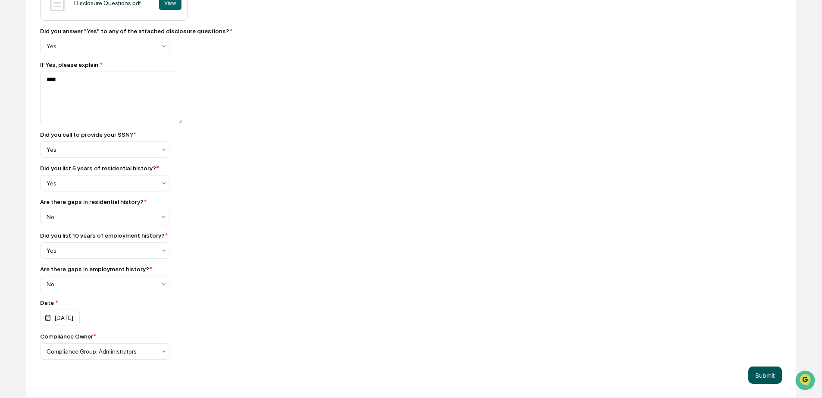
click at [766, 371] on button "Submit" at bounding box center [765, 374] width 34 height 17
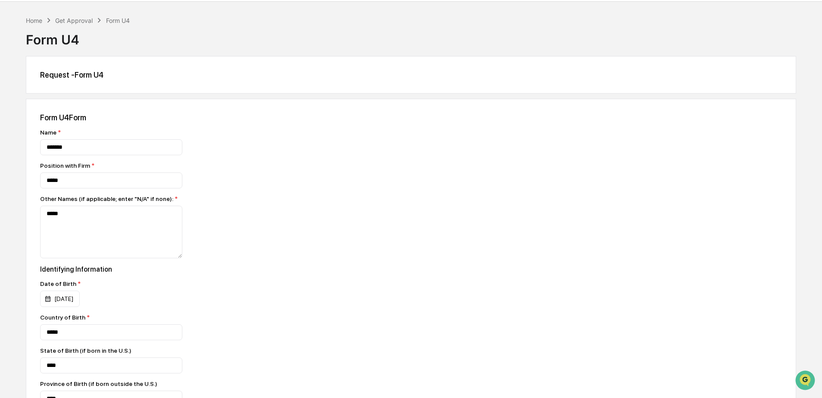
scroll to position [0, 0]
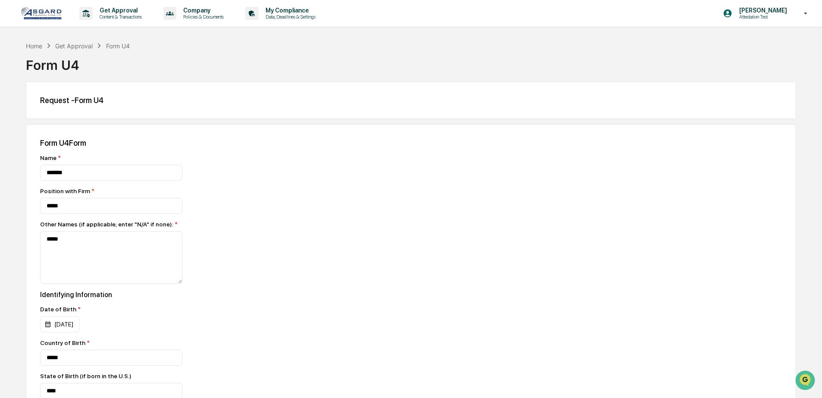
click at [28, 14] on img at bounding box center [41, 13] width 41 height 13
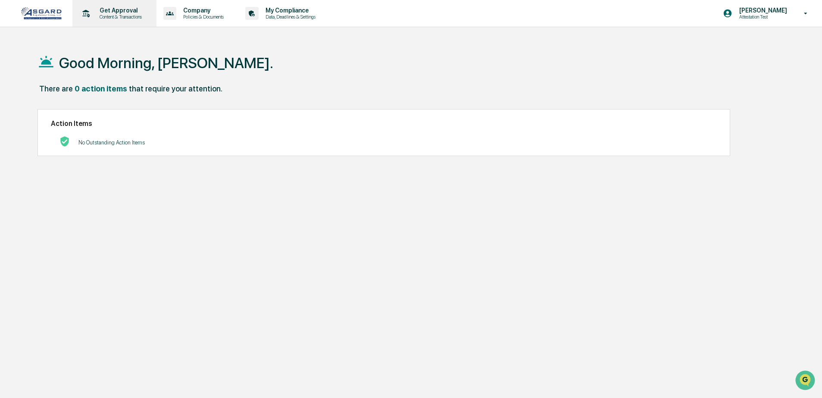
click at [112, 11] on p "Get Approval" at bounding box center [119, 10] width 53 height 7
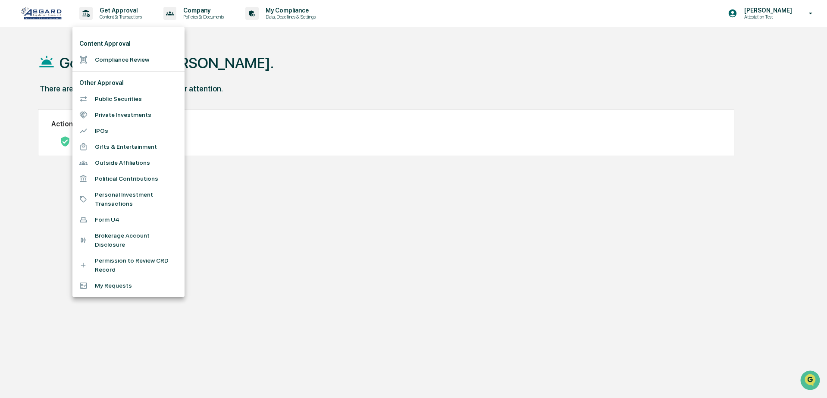
click at [119, 286] on li "My Requests" at bounding box center [128, 286] width 112 height 16
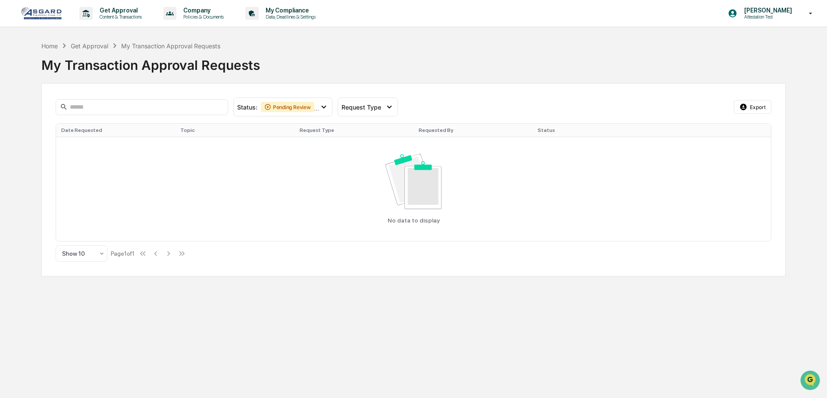
click at [46, 15] on img at bounding box center [41, 13] width 41 height 13
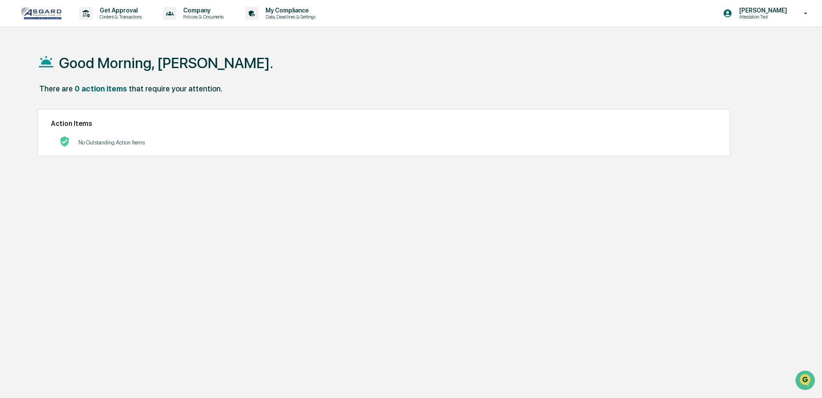
click at [428, 176] on div "Good Morning, Shannon. There are 0 action items that require your attention. Ac…" at bounding box center [407, 240] width 765 height 398
